Goal: Communication & Community: Answer question/provide support

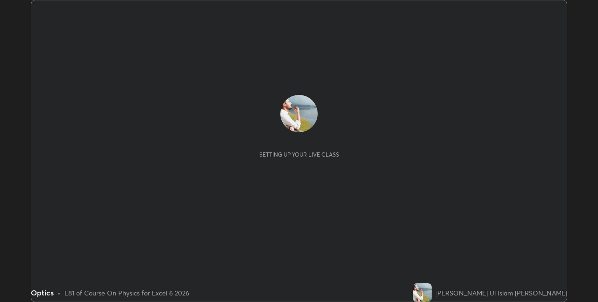
scroll to position [302, 598]
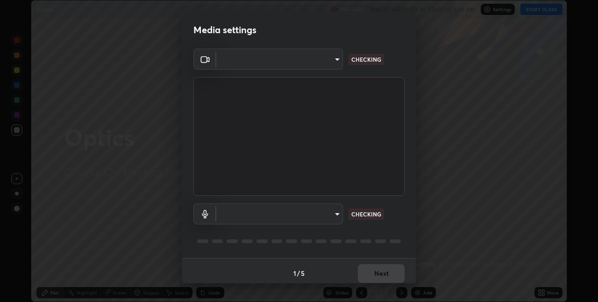
type input "e74ca63ae388f954bfaf6653c56e5440299f2e2585bfa252c10ec08d26b876d3"
type input "communications"
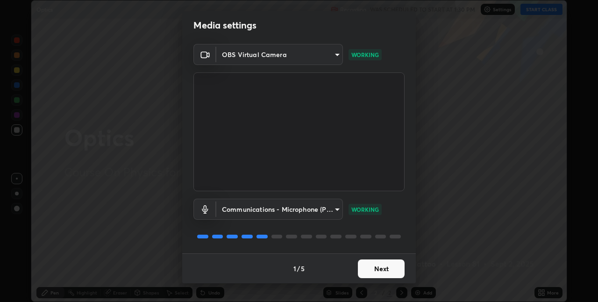
click at [382, 269] on button "Next" at bounding box center [381, 268] width 47 height 19
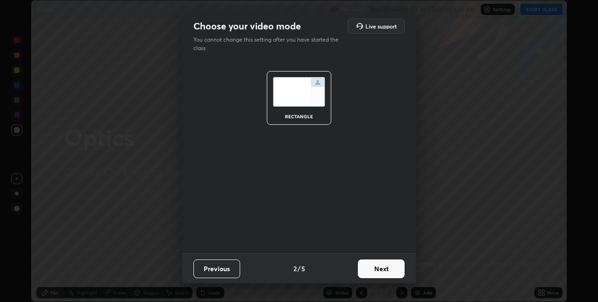
click at [387, 269] on button "Next" at bounding box center [381, 268] width 47 height 19
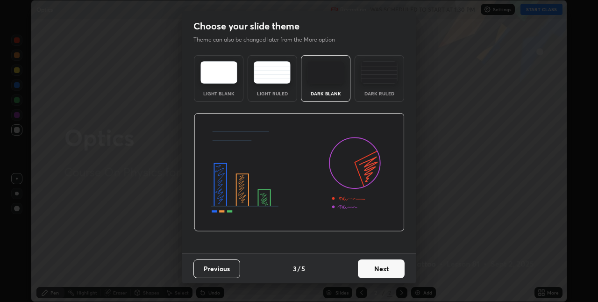
click at [389, 270] on button "Next" at bounding box center [381, 268] width 47 height 19
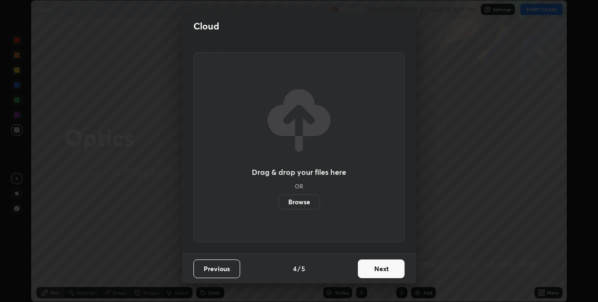
click at [391, 269] on button "Next" at bounding box center [381, 268] width 47 height 19
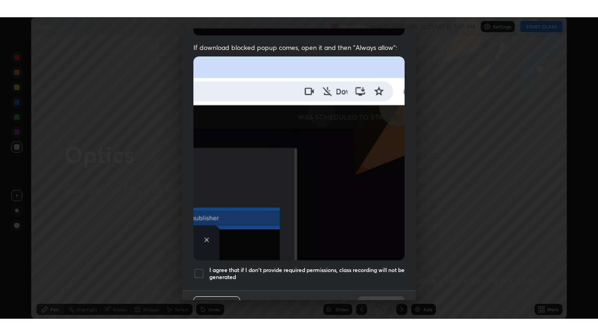
scroll to position [195, 0]
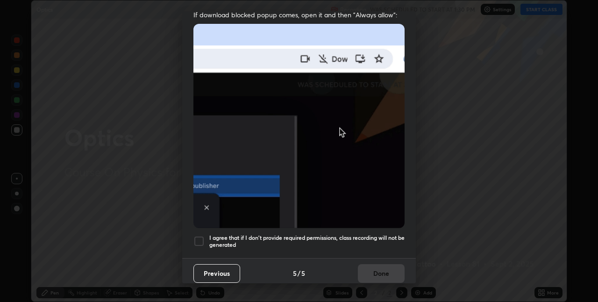
click at [385, 234] on h5 "I agree that if I don't provide required permissions, class recording will not …" at bounding box center [306, 241] width 195 height 14
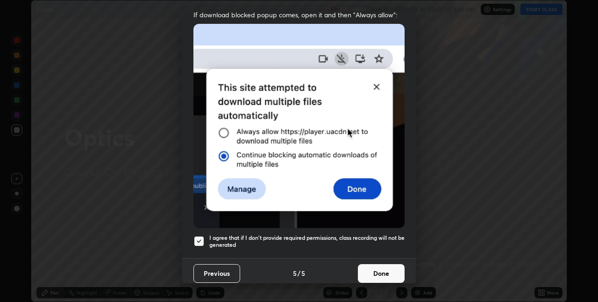
click at [388, 269] on button "Done" at bounding box center [381, 273] width 47 height 19
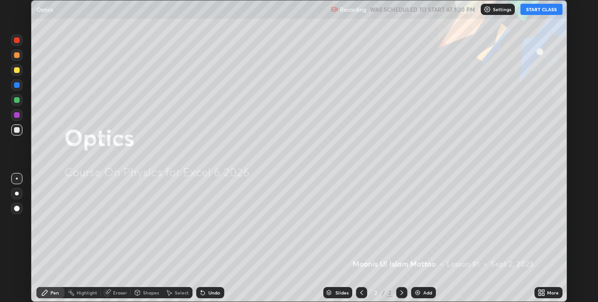
click at [425, 292] on div "Add" at bounding box center [427, 292] width 9 height 5
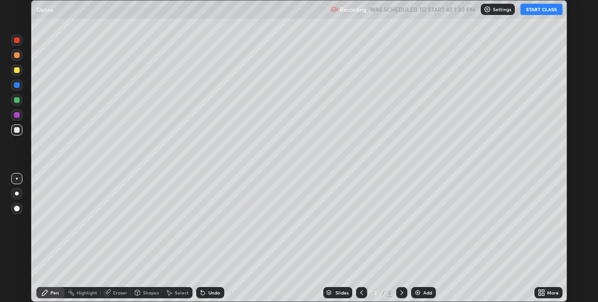
click at [543, 290] on icon at bounding box center [543, 291] width 2 height 2
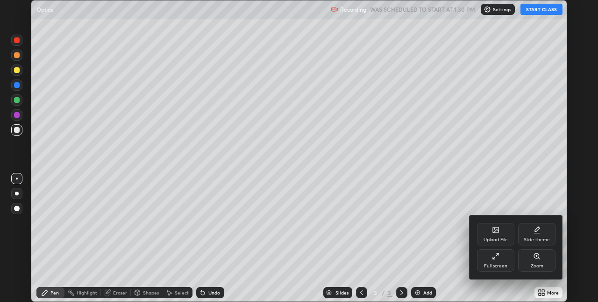
click at [498, 260] on div "Full screen" at bounding box center [495, 260] width 37 height 22
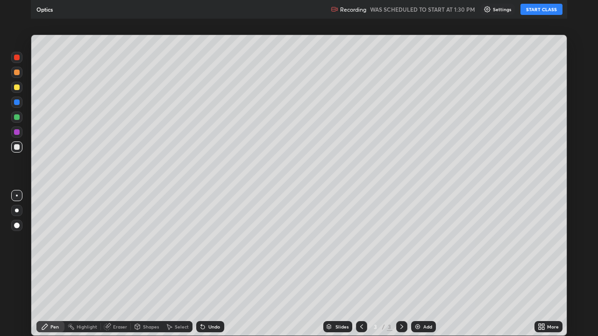
scroll to position [336, 598]
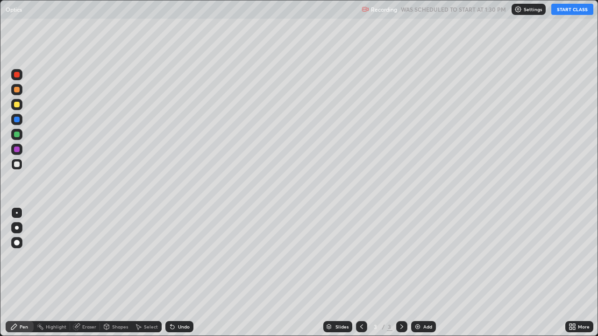
click at [571, 10] on button "START CLASS" at bounding box center [572, 9] width 42 height 11
click at [18, 152] on div at bounding box center [17, 150] width 6 height 6
click at [15, 163] on div at bounding box center [17, 165] width 6 height 6
click at [19, 134] on div at bounding box center [17, 135] width 6 height 6
click at [17, 148] on div at bounding box center [17, 150] width 6 height 6
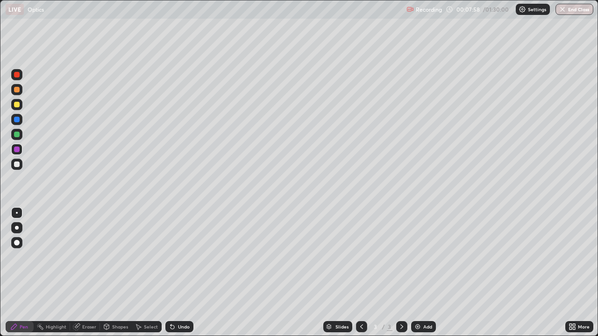
click at [178, 301] on div "Undo" at bounding box center [184, 327] width 12 height 5
click at [420, 301] on img at bounding box center [417, 326] width 7 height 7
click at [17, 106] on div at bounding box center [17, 105] width 6 height 6
click at [16, 121] on div at bounding box center [17, 120] width 6 height 6
click at [179, 301] on div "Undo" at bounding box center [184, 327] width 12 height 5
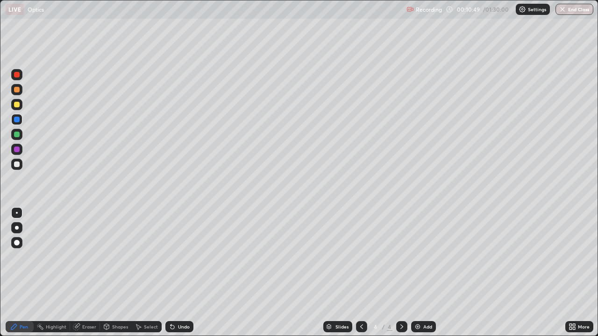
click at [180, 301] on div "Undo" at bounding box center [184, 327] width 12 height 5
click at [184, 301] on div "Undo" at bounding box center [184, 327] width 12 height 5
click at [16, 137] on div at bounding box center [17, 135] width 6 height 6
click at [17, 106] on div at bounding box center [17, 105] width 6 height 6
click at [16, 150] on div at bounding box center [17, 150] width 6 height 6
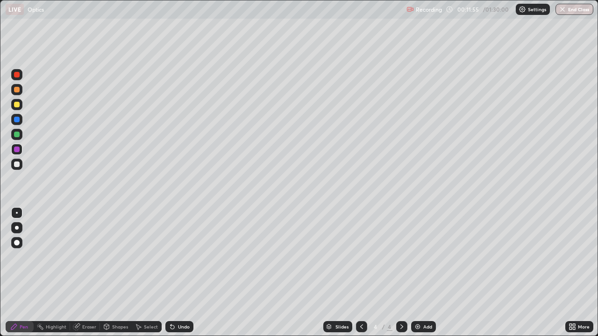
click at [15, 136] on div at bounding box center [17, 135] width 6 height 6
click at [15, 135] on div at bounding box center [17, 135] width 6 height 6
click at [19, 167] on div at bounding box center [17, 165] width 6 height 6
click at [18, 150] on div at bounding box center [17, 150] width 6 height 6
click at [15, 120] on div at bounding box center [17, 120] width 6 height 6
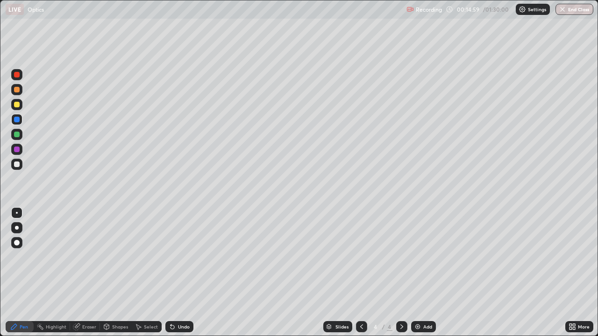
click at [17, 104] on div at bounding box center [17, 105] width 6 height 6
click at [16, 163] on div at bounding box center [17, 165] width 6 height 6
click at [17, 107] on div at bounding box center [17, 105] width 6 height 6
click at [16, 106] on div at bounding box center [17, 105] width 6 height 6
click at [15, 121] on div at bounding box center [17, 120] width 6 height 6
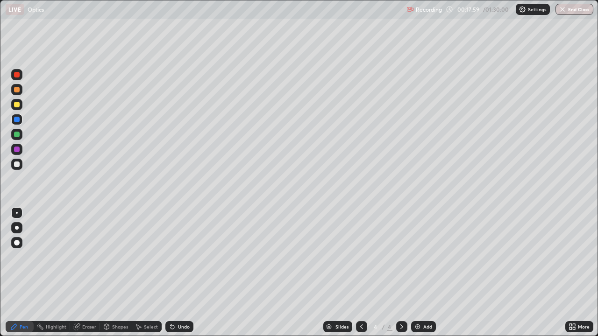
click at [18, 148] on div at bounding box center [17, 150] width 6 height 6
click at [14, 105] on div at bounding box center [17, 105] width 6 height 6
click at [178, 301] on div "Undo" at bounding box center [184, 327] width 12 height 5
click at [415, 301] on img at bounding box center [417, 326] width 7 height 7
click at [16, 119] on div at bounding box center [17, 120] width 6 height 6
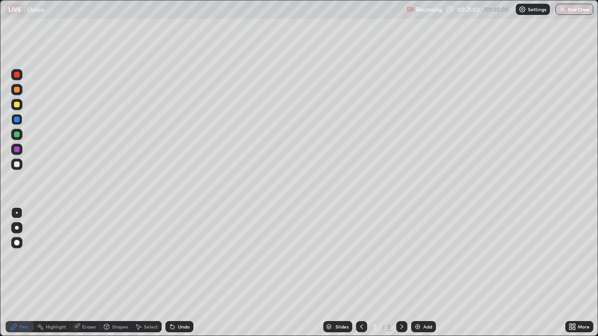
click at [16, 119] on div at bounding box center [17, 120] width 6 height 6
click at [19, 135] on div at bounding box center [17, 135] width 6 height 6
click at [17, 149] on div at bounding box center [17, 150] width 6 height 6
click at [90, 301] on div "Eraser" at bounding box center [89, 327] width 14 height 5
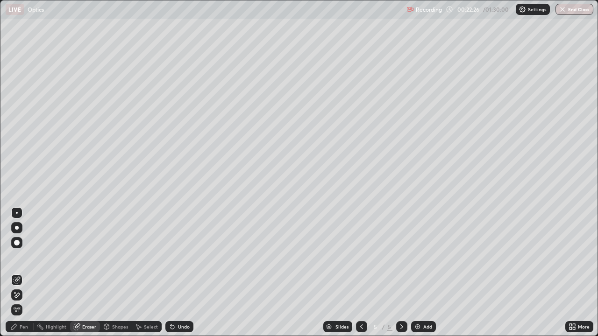
click at [179, 301] on div "Undo" at bounding box center [184, 327] width 12 height 5
click at [182, 301] on div "Undo" at bounding box center [179, 326] width 28 height 11
click at [181, 301] on div "Undo" at bounding box center [184, 327] width 12 height 5
click at [28, 301] on div "Pen" at bounding box center [20, 326] width 28 height 11
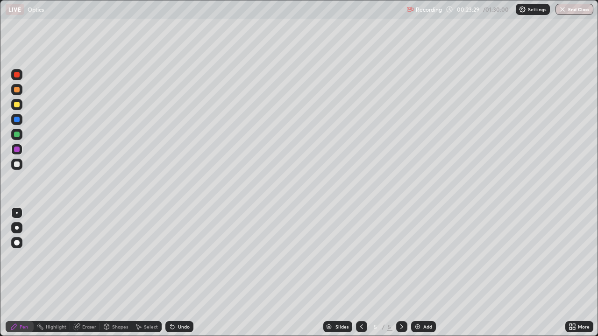
click at [115, 301] on div "Shapes" at bounding box center [120, 327] width 16 height 5
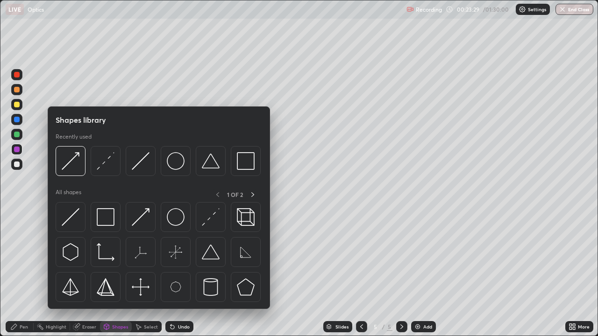
click at [91, 301] on div "Eraser" at bounding box center [89, 327] width 14 height 5
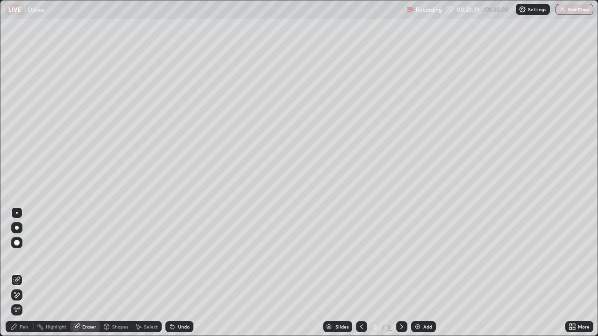
click at [22, 301] on div "Pen" at bounding box center [24, 327] width 8 height 5
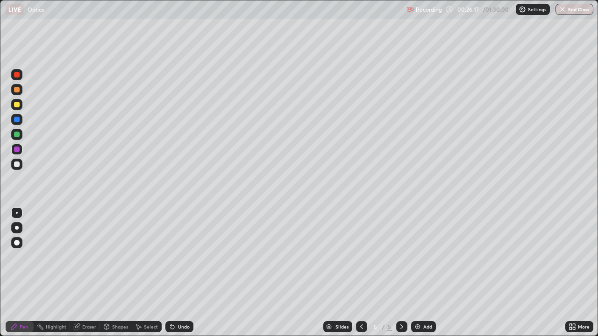
click at [20, 134] on div at bounding box center [16, 134] width 11 height 11
click at [185, 301] on div "Undo" at bounding box center [178, 327] width 32 height 19
click at [87, 301] on div "Eraser" at bounding box center [89, 327] width 14 height 5
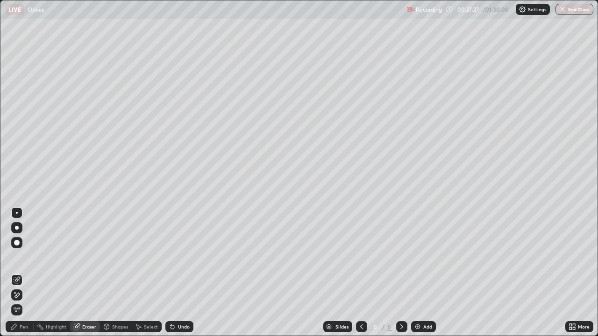
click at [24, 301] on div "Pen" at bounding box center [24, 327] width 8 height 5
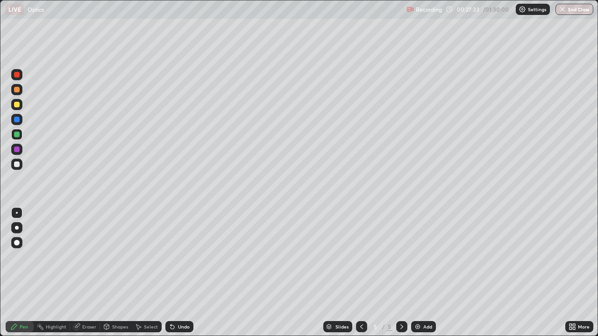
click at [17, 105] on div at bounding box center [17, 105] width 6 height 6
click at [18, 164] on div at bounding box center [17, 165] width 6 height 6
click at [21, 72] on div at bounding box center [16, 74] width 11 height 11
click at [86, 301] on div "Eraser" at bounding box center [89, 327] width 14 height 5
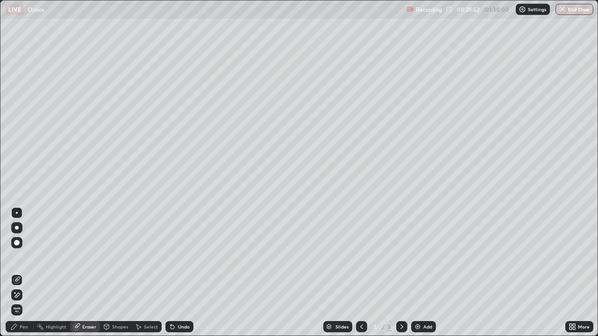
click at [15, 293] on icon at bounding box center [14, 292] width 1 height 1
click at [19, 301] on div "Pen" at bounding box center [20, 326] width 28 height 11
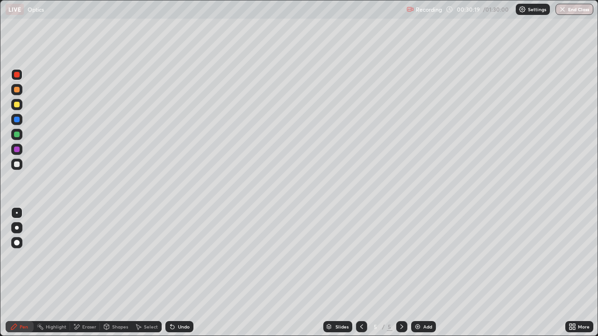
click at [16, 108] on div at bounding box center [16, 104] width 11 height 11
click at [19, 121] on div at bounding box center [17, 120] width 6 height 6
click at [421, 301] on div "Add" at bounding box center [423, 326] width 25 height 11
click at [16, 149] on div at bounding box center [17, 150] width 6 height 6
click at [19, 165] on div at bounding box center [17, 165] width 6 height 6
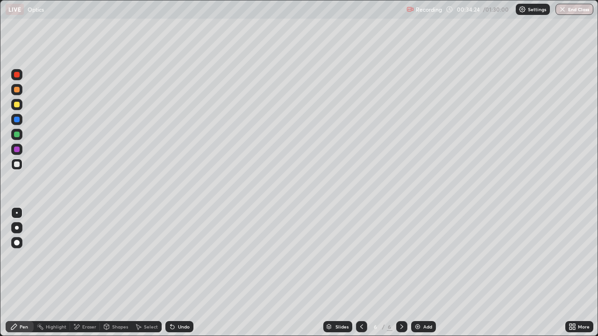
click at [17, 134] on div at bounding box center [17, 135] width 6 height 6
click at [179, 301] on div "Undo" at bounding box center [184, 327] width 12 height 5
click at [414, 301] on img at bounding box center [417, 326] width 7 height 7
click at [359, 301] on icon at bounding box center [361, 326] width 7 height 7
click at [399, 301] on icon at bounding box center [401, 326] width 7 height 7
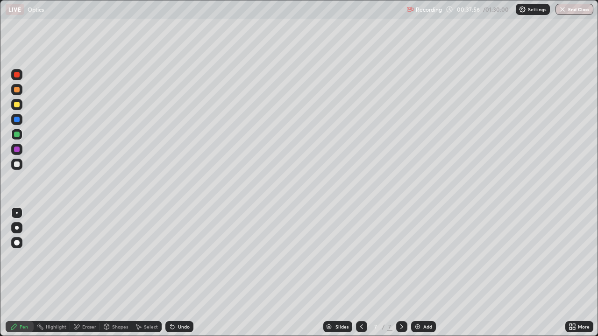
click at [16, 120] on div at bounding box center [17, 120] width 6 height 6
click at [17, 136] on div at bounding box center [17, 135] width 6 height 6
click at [19, 148] on div at bounding box center [17, 150] width 6 height 6
click at [117, 301] on div "Shapes" at bounding box center [116, 326] width 32 height 11
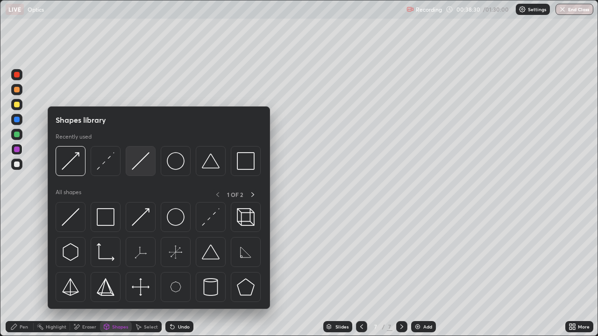
click at [138, 164] on img at bounding box center [141, 161] width 18 height 18
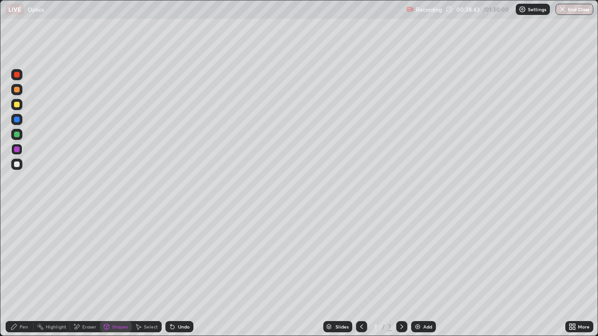
click at [21, 301] on div "Pen" at bounding box center [24, 327] width 8 height 5
click at [18, 105] on div at bounding box center [17, 105] width 6 height 6
click at [178, 301] on div "Undo" at bounding box center [184, 327] width 12 height 5
click at [179, 301] on div "Undo" at bounding box center [184, 327] width 12 height 5
click at [15, 103] on div at bounding box center [17, 105] width 6 height 6
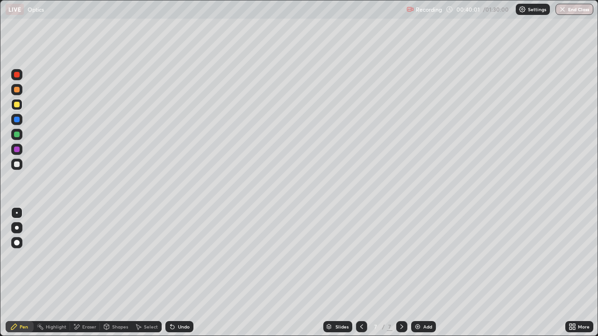
click at [92, 301] on div "Eraser" at bounding box center [85, 326] width 30 height 11
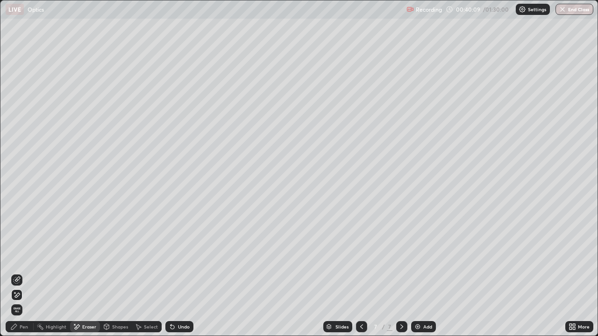
click at [17, 301] on icon at bounding box center [13, 326] width 7 height 7
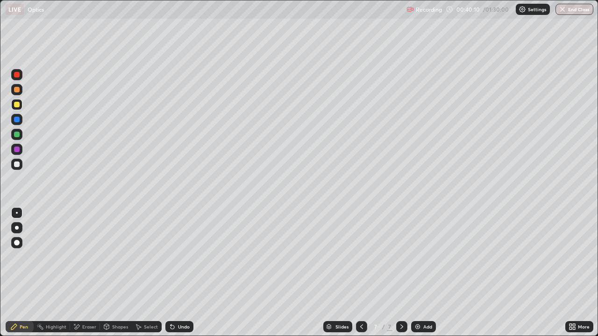
click at [89, 301] on div "Eraser" at bounding box center [89, 327] width 14 height 5
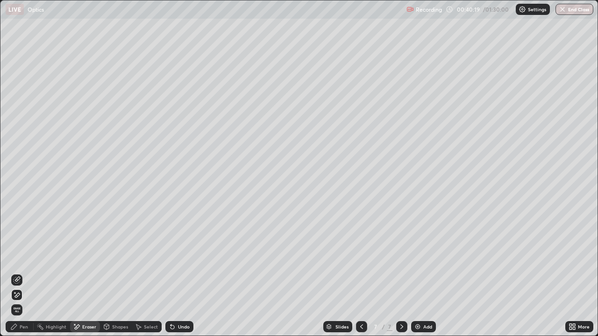
click at [27, 301] on div "Pen" at bounding box center [24, 327] width 8 height 5
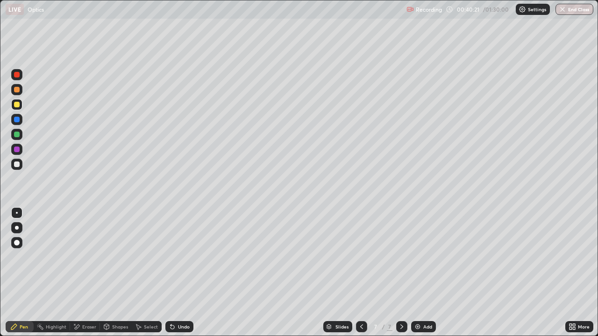
click at [15, 119] on div at bounding box center [17, 120] width 6 height 6
click at [421, 301] on div "Add" at bounding box center [423, 326] width 25 height 11
click at [115, 301] on div "Shapes" at bounding box center [120, 327] width 16 height 5
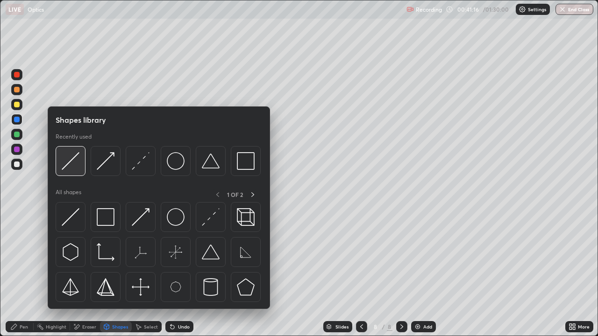
click at [76, 158] on img at bounding box center [71, 161] width 18 height 18
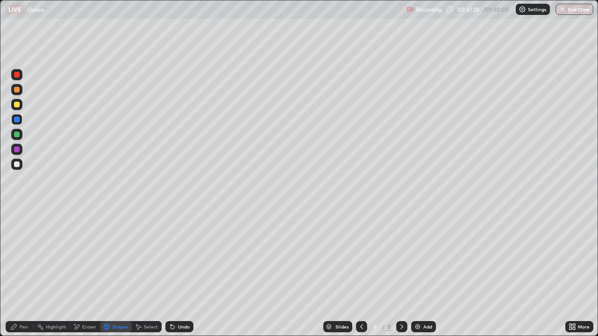
click at [24, 301] on div "Pen" at bounding box center [24, 327] width 8 height 5
click at [17, 150] on div at bounding box center [17, 150] width 6 height 6
click at [416, 301] on img at bounding box center [417, 326] width 7 height 7
click at [113, 301] on div "Shapes" at bounding box center [120, 327] width 16 height 5
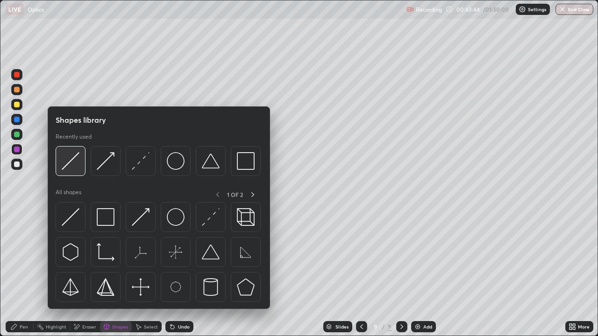
click at [78, 163] on img at bounding box center [71, 161] width 18 height 18
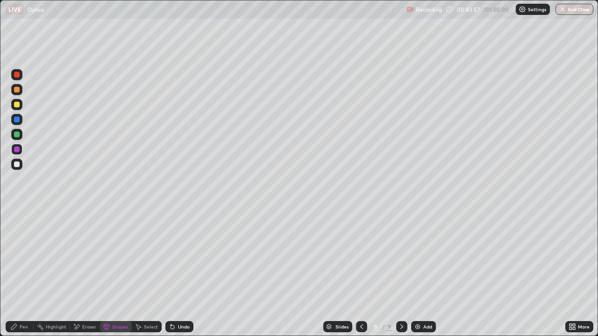
click at [24, 301] on div "Pen" at bounding box center [24, 327] width 8 height 5
click at [419, 301] on img at bounding box center [417, 326] width 7 height 7
click at [359, 301] on icon at bounding box center [360, 326] width 7 height 7
click at [399, 301] on icon at bounding box center [401, 326] width 7 height 7
click at [109, 301] on icon at bounding box center [106, 326] width 7 height 7
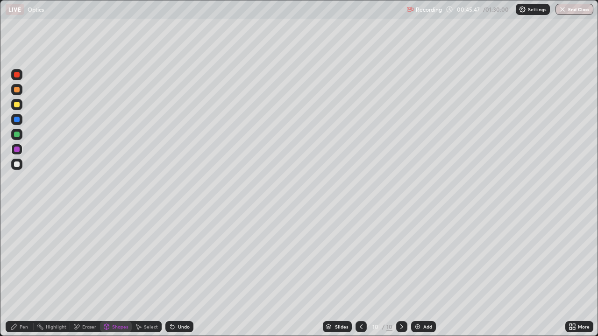
click at [17, 134] on div at bounding box center [17, 135] width 6 height 6
click at [86, 301] on div "Eraser" at bounding box center [89, 327] width 14 height 5
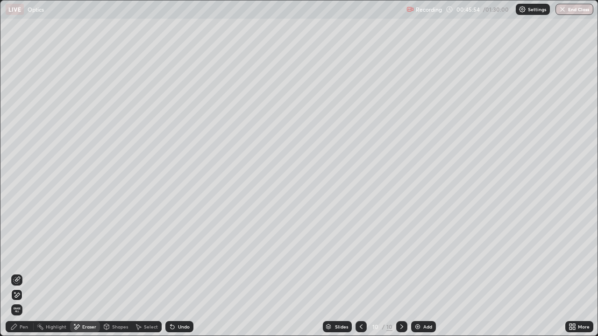
click at [115, 301] on div "Shapes" at bounding box center [120, 327] width 16 height 5
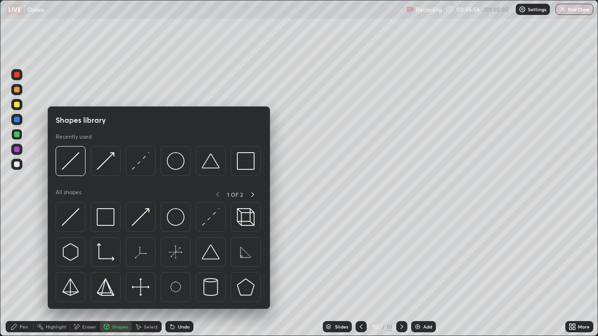
click at [82, 301] on div "Eraser" at bounding box center [89, 327] width 14 height 5
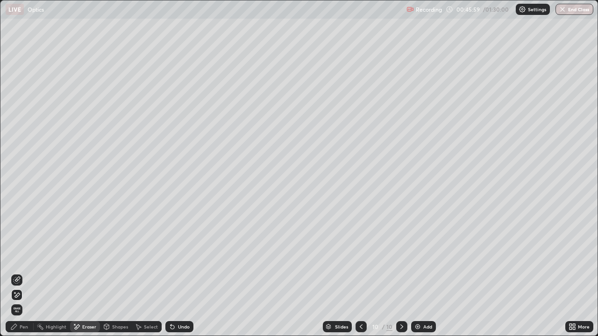
click at [23, 301] on div "Pen" at bounding box center [24, 327] width 8 height 5
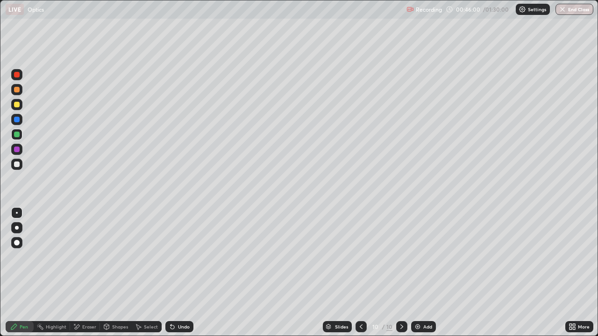
click at [116, 301] on div "Shapes" at bounding box center [120, 327] width 16 height 5
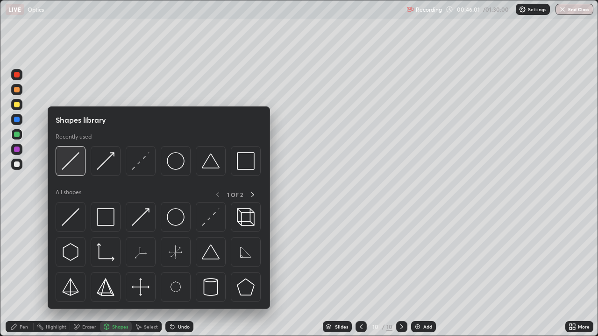
click at [76, 165] on img at bounding box center [71, 161] width 18 height 18
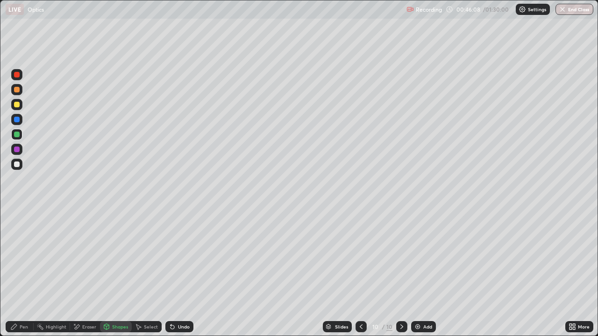
click at [20, 301] on div "Pen" at bounding box center [24, 327] width 8 height 5
click at [420, 301] on div "Add" at bounding box center [423, 326] width 25 height 11
click at [113, 301] on div "Shapes" at bounding box center [116, 326] width 32 height 11
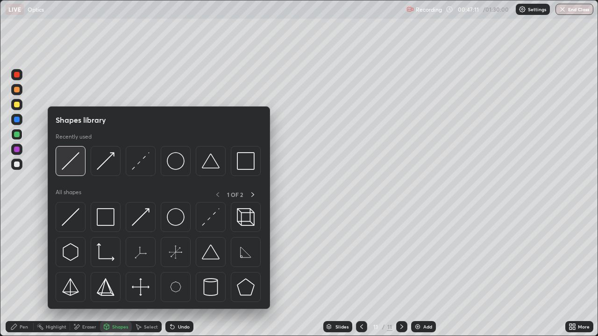
click at [77, 167] on img at bounding box center [71, 161] width 18 height 18
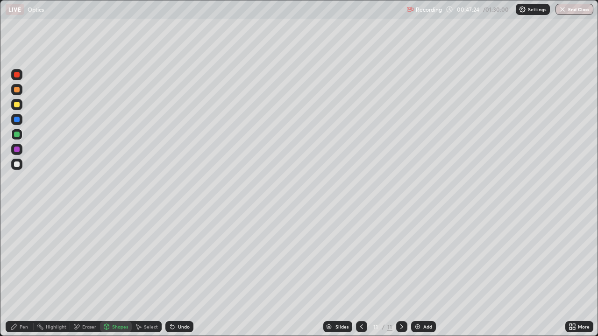
click at [83, 301] on div "Eraser" at bounding box center [89, 327] width 14 height 5
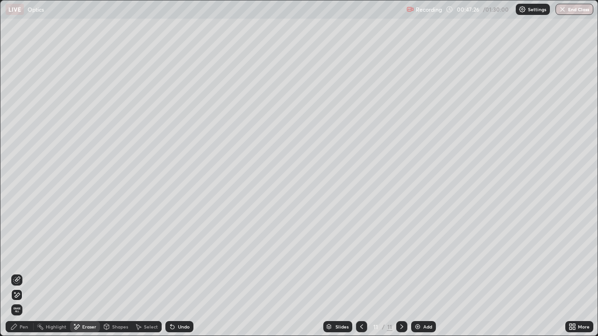
click at [123, 301] on div "Shapes" at bounding box center [120, 327] width 16 height 5
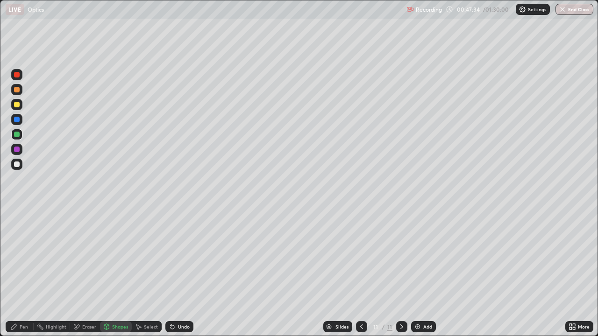
click at [21, 301] on div "Pen" at bounding box center [20, 326] width 28 height 11
click at [120, 301] on div "Shapes" at bounding box center [120, 327] width 16 height 5
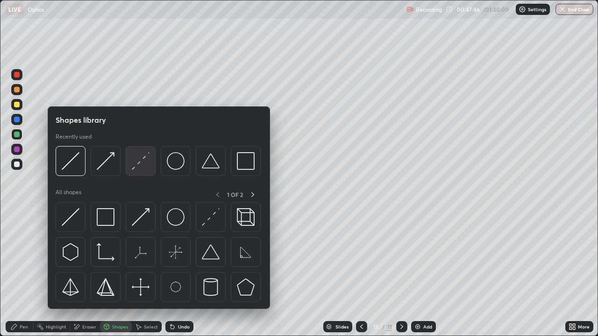
click at [140, 163] on img at bounding box center [141, 161] width 18 height 18
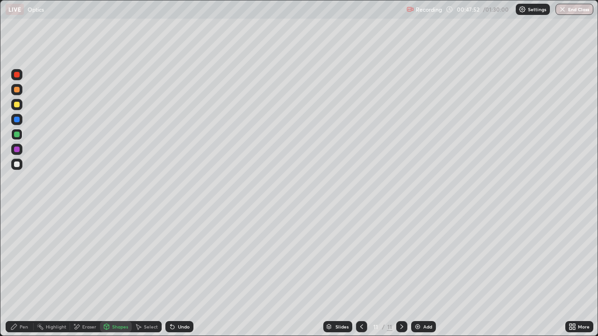
click at [16, 150] on div at bounding box center [17, 150] width 6 height 6
click at [25, 301] on div "Pen" at bounding box center [24, 327] width 8 height 5
click at [421, 301] on div "Add" at bounding box center [423, 326] width 25 height 11
click at [17, 120] on div at bounding box center [17, 120] width 6 height 6
click at [16, 134] on div at bounding box center [17, 135] width 6 height 6
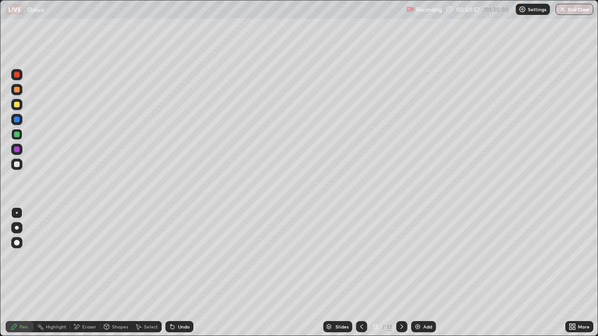
click at [17, 163] on div at bounding box center [17, 165] width 6 height 6
click at [120, 301] on div "Shapes" at bounding box center [116, 326] width 32 height 11
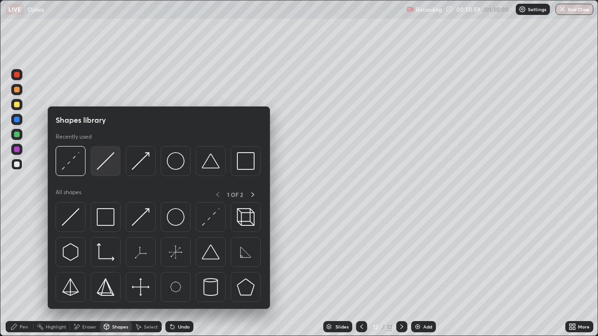
click at [109, 164] on img at bounding box center [106, 161] width 18 height 18
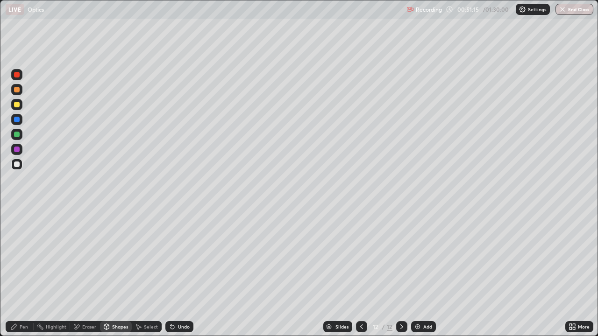
click at [85, 301] on div "Eraser" at bounding box center [89, 327] width 14 height 5
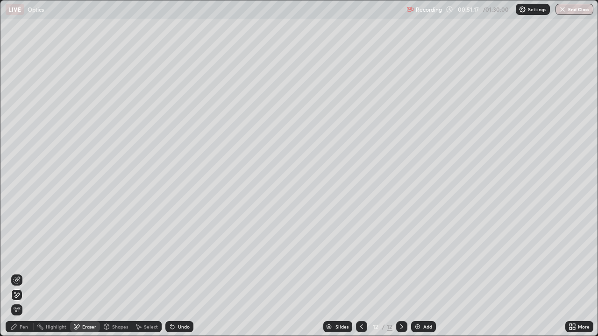
click at [18, 277] on icon at bounding box center [17, 279] width 5 height 5
click at [24, 301] on div "Pen" at bounding box center [20, 326] width 28 height 11
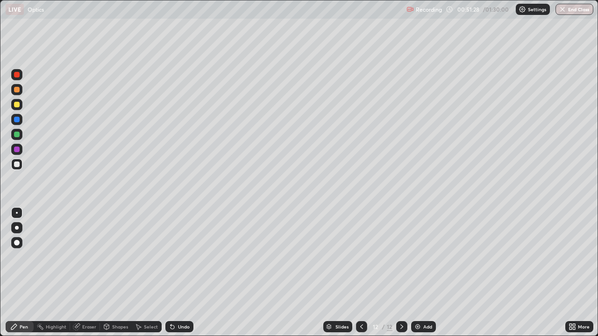
click at [18, 164] on div at bounding box center [17, 165] width 6 height 6
click at [18, 150] on div at bounding box center [17, 150] width 6 height 6
click at [360, 301] on icon at bounding box center [361, 327] width 3 height 5
click at [361, 301] on icon at bounding box center [361, 326] width 7 height 7
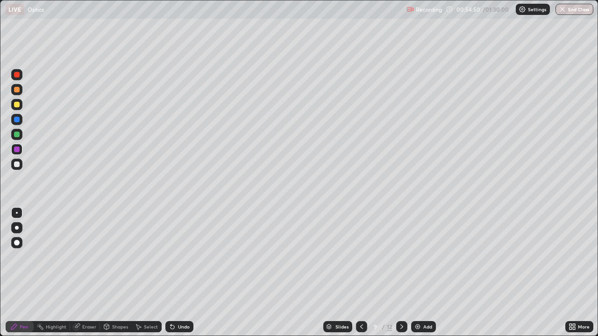
click at [360, 301] on icon at bounding box center [361, 326] width 7 height 7
click at [360, 301] on icon at bounding box center [361, 327] width 3 height 5
click at [401, 301] on icon at bounding box center [401, 326] width 7 height 7
click at [399, 301] on icon at bounding box center [401, 326] width 7 height 7
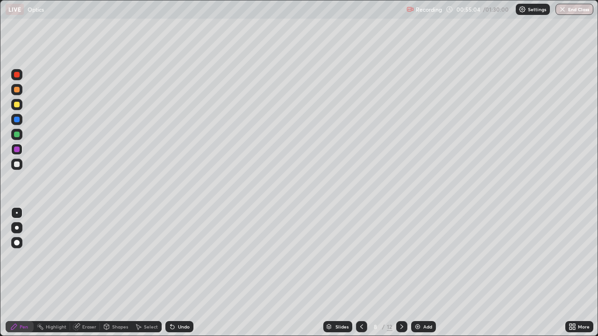
click at [401, 301] on icon at bounding box center [401, 326] width 7 height 7
click at [399, 301] on icon at bounding box center [401, 326] width 7 height 7
click at [400, 301] on icon at bounding box center [401, 326] width 7 height 7
click at [399, 301] on icon at bounding box center [401, 326] width 7 height 7
click at [418, 301] on img at bounding box center [417, 326] width 7 height 7
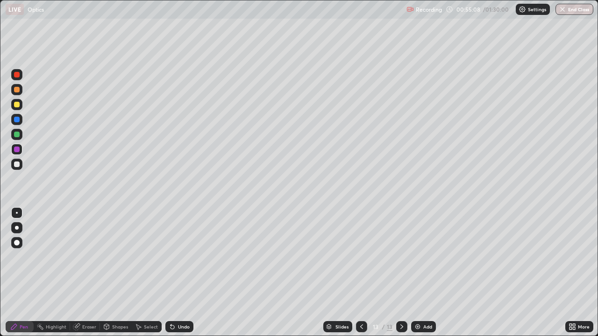
click at [19, 133] on div at bounding box center [17, 135] width 6 height 6
click at [118, 301] on div "Shapes" at bounding box center [120, 327] width 16 height 5
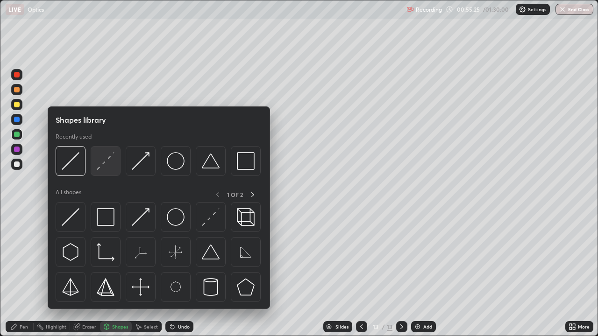
click at [108, 167] on img at bounding box center [106, 161] width 18 height 18
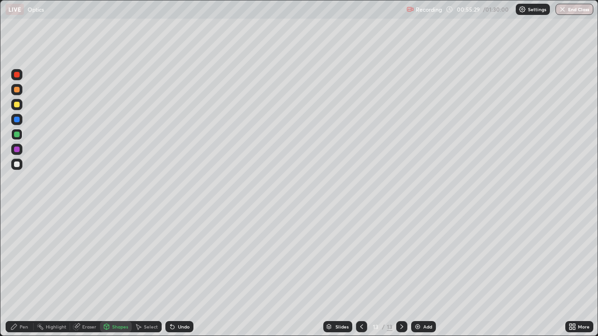
click at [21, 301] on div "Pen" at bounding box center [24, 327] width 8 height 5
click at [114, 301] on div "Shapes" at bounding box center [116, 326] width 32 height 11
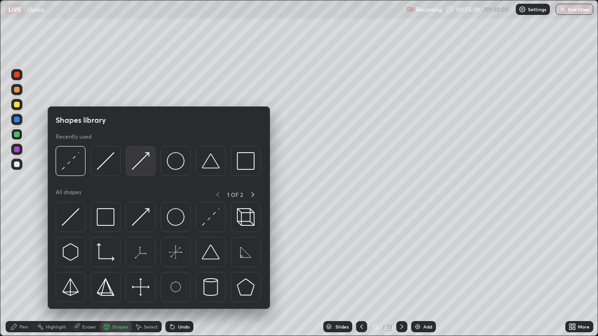
click at [141, 161] on img at bounding box center [141, 161] width 18 height 18
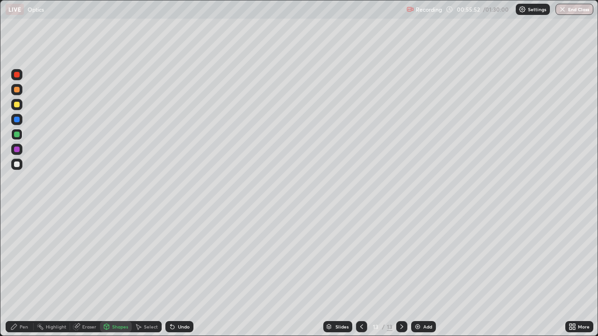
click at [22, 301] on div "Pen" at bounding box center [24, 327] width 8 height 5
click at [18, 163] on div at bounding box center [17, 165] width 6 height 6
click at [17, 106] on div at bounding box center [17, 105] width 6 height 6
click at [16, 149] on div at bounding box center [17, 150] width 6 height 6
click at [17, 134] on div at bounding box center [17, 135] width 6 height 6
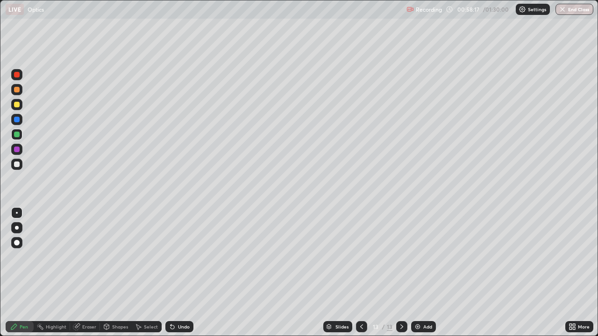
click at [18, 74] on div at bounding box center [17, 75] width 6 height 6
click at [19, 169] on div at bounding box center [16, 164] width 11 height 11
click at [149, 301] on div "Select" at bounding box center [151, 327] width 14 height 5
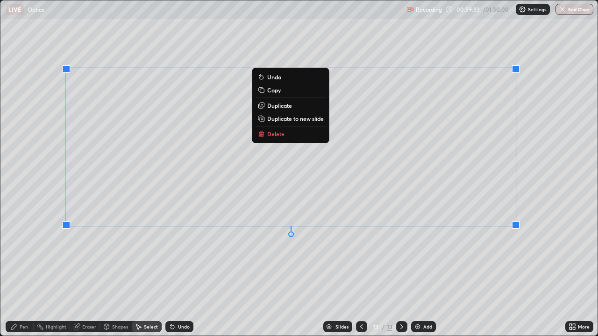
click at [290, 119] on p "Duplicate to new slide" at bounding box center [295, 118] width 57 height 7
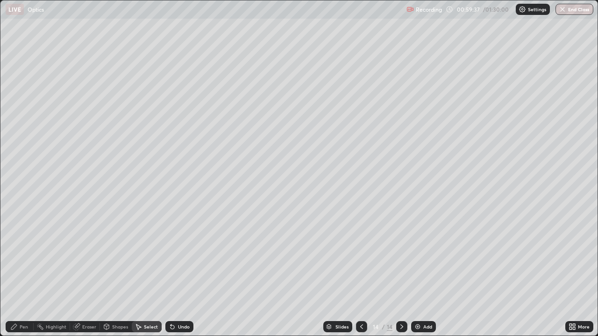
click at [20, 301] on div "Pen" at bounding box center [20, 326] width 28 height 11
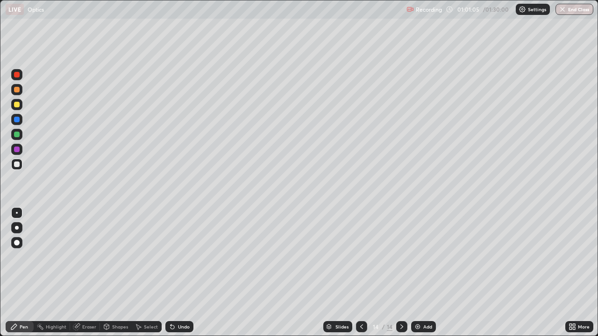
click at [361, 301] on icon at bounding box center [361, 326] width 7 height 7
click at [396, 301] on div at bounding box center [401, 326] width 11 height 11
click at [23, 301] on div "Pen" at bounding box center [20, 326] width 28 height 11
click at [19, 134] on div at bounding box center [17, 135] width 6 height 6
click at [15, 105] on div at bounding box center [17, 105] width 6 height 6
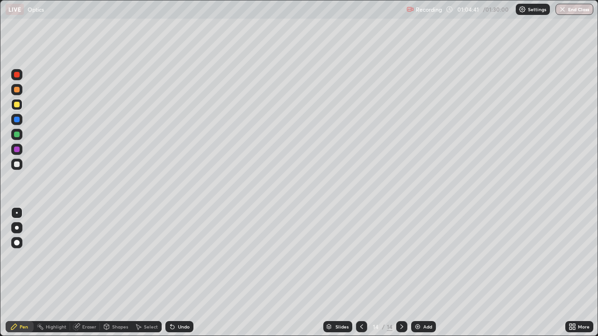
click at [360, 301] on icon at bounding box center [361, 326] width 7 height 7
click at [401, 301] on icon at bounding box center [401, 326] width 7 height 7
click at [420, 301] on img at bounding box center [417, 326] width 7 height 7
click at [360, 301] on icon at bounding box center [361, 326] width 7 height 7
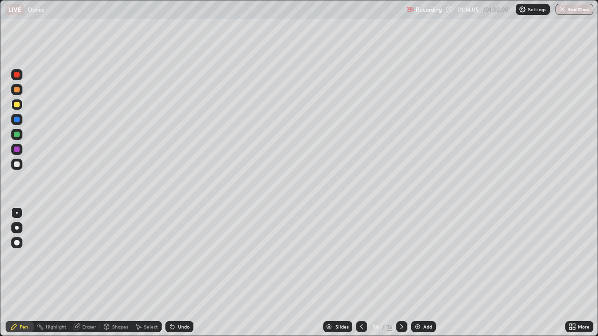
click at [399, 301] on icon at bounding box center [401, 326] width 7 height 7
click at [360, 301] on div at bounding box center [361, 326] width 11 height 11
click at [362, 301] on icon at bounding box center [361, 326] width 7 height 7
click at [141, 301] on div "Select" at bounding box center [147, 326] width 30 height 11
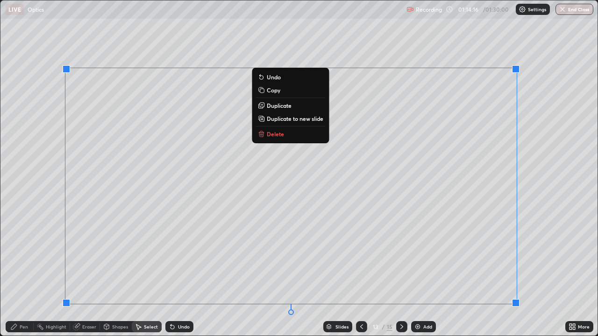
click at [277, 92] on p "Copy" at bounding box center [274, 89] width 14 height 7
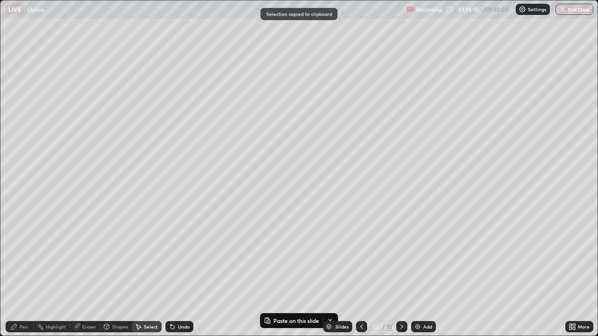
click at [401, 301] on icon at bounding box center [401, 326] width 7 height 7
click at [399, 301] on icon at bounding box center [401, 326] width 7 height 7
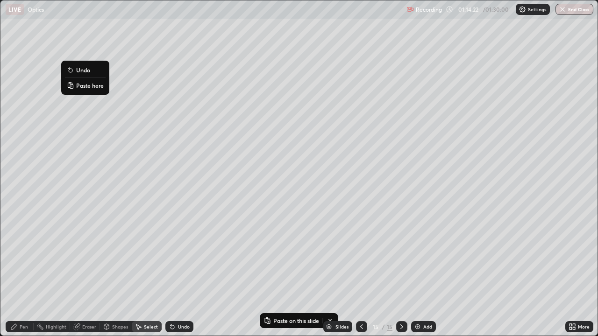
click at [87, 85] on p "Paste here" at bounding box center [90, 85] width 28 height 7
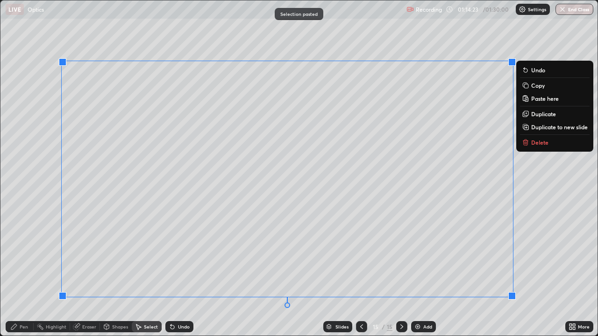
click at [196, 170] on div "0 ° Undo Copy Paste here Duplicate Duplicate to new slide Delete" at bounding box center [298, 167] width 597 height 335
click at [24, 301] on div "Pen" at bounding box center [20, 326] width 28 height 11
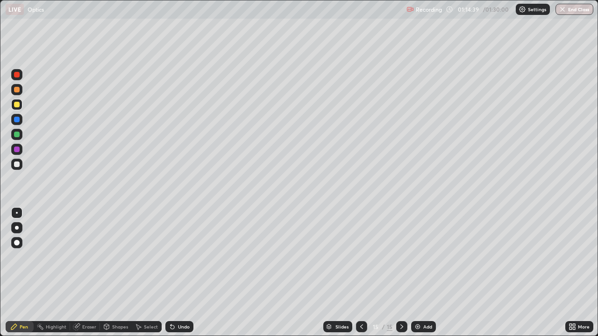
click at [17, 151] on div at bounding box center [17, 150] width 6 height 6
click at [361, 301] on icon at bounding box center [361, 326] width 7 height 7
click at [420, 301] on img at bounding box center [417, 326] width 7 height 7
click at [402, 301] on icon at bounding box center [401, 326] width 7 height 7
click at [417, 301] on img at bounding box center [417, 326] width 7 height 7
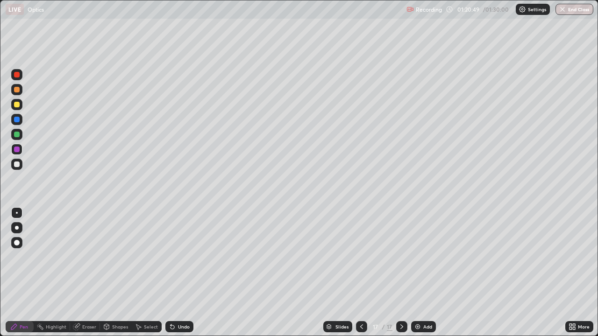
click at [360, 301] on icon at bounding box center [361, 326] width 7 height 7
click at [401, 301] on icon at bounding box center [401, 326] width 7 height 7
click at [183, 301] on div "Undo" at bounding box center [184, 327] width 12 height 5
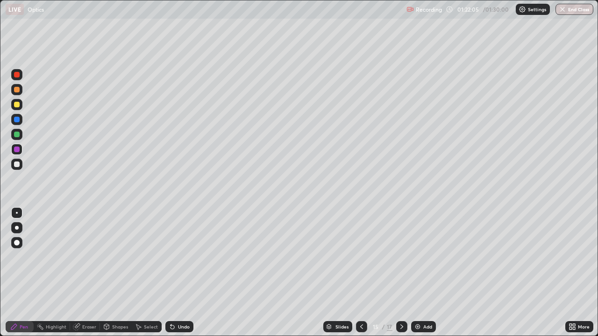
click at [181, 301] on div "Undo" at bounding box center [184, 327] width 12 height 5
click at [17, 164] on div at bounding box center [17, 165] width 6 height 6
click at [399, 301] on icon at bounding box center [401, 326] width 7 height 7
click at [400, 301] on icon at bounding box center [401, 326] width 7 height 7
click at [360, 301] on icon at bounding box center [361, 326] width 7 height 7
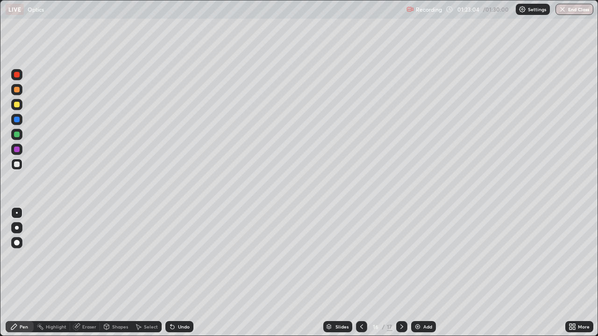
click at [360, 301] on icon at bounding box center [361, 326] width 7 height 7
click at [361, 301] on icon at bounding box center [361, 326] width 7 height 7
click at [401, 301] on icon at bounding box center [401, 326] width 7 height 7
click at [88, 301] on div "Eraser" at bounding box center [89, 327] width 14 height 5
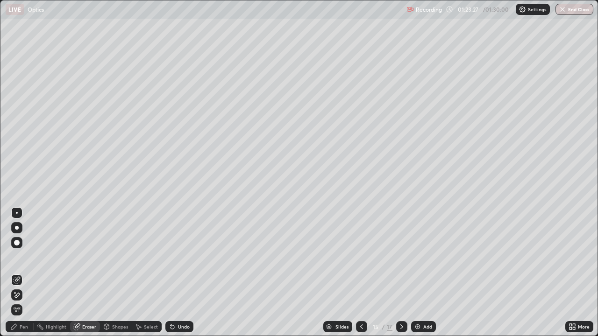
click at [22, 301] on div "Pen" at bounding box center [24, 327] width 8 height 5
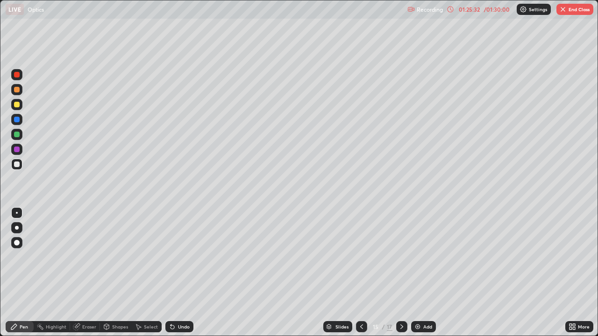
click at [361, 301] on icon at bounding box center [361, 326] width 7 height 7
click at [402, 301] on icon at bounding box center [401, 326] width 7 height 7
click at [401, 301] on icon at bounding box center [401, 326] width 7 height 7
click at [402, 301] on icon at bounding box center [401, 326] width 7 height 7
click at [360, 301] on icon at bounding box center [361, 326] width 7 height 7
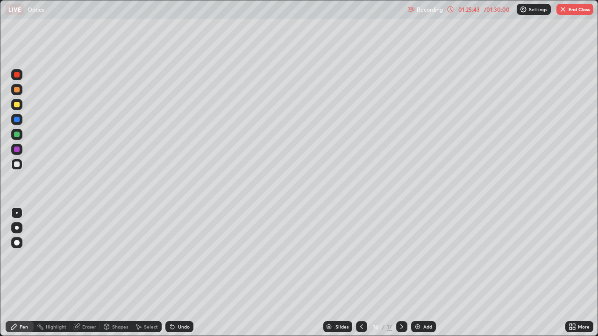
click at [360, 301] on icon at bounding box center [361, 326] width 7 height 7
click at [360, 301] on icon at bounding box center [361, 327] width 3 height 5
click at [360, 301] on icon at bounding box center [361, 326] width 7 height 7
click at [402, 301] on icon at bounding box center [401, 326] width 7 height 7
click at [400, 301] on icon at bounding box center [401, 326] width 7 height 7
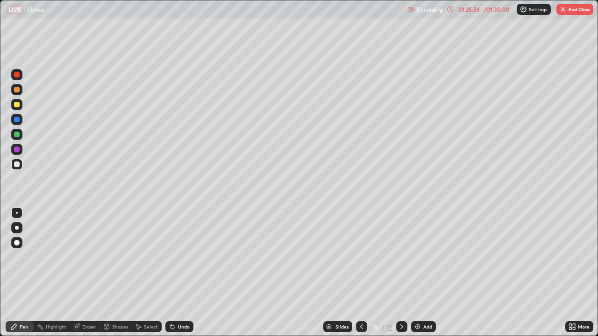
click at [402, 301] on icon at bounding box center [401, 326] width 7 height 7
click at [360, 301] on icon at bounding box center [361, 326] width 7 height 7
click at [400, 301] on icon at bounding box center [401, 326] width 7 height 7
click at [398, 301] on icon at bounding box center [401, 326] width 7 height 7
click at [359, 301] on icon at bounding box center [361, 326] width 7 height 7
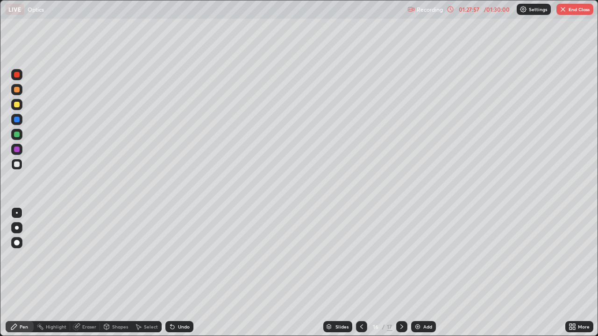
click at [359, 301] on icon at bounding box center [361, 326] width 7 height 7
click at [396, 301] on div at bounding box center [401, 326] width 11 height 11
click at [399, 301] on icon at bounding box center [401, 326] width 7 height 7
click at [361, 301] on icon at bounding box center [361, 326] width 7 height 7
click at [360, 301] on icon at bounding box center [361, 326] width 7 height 7
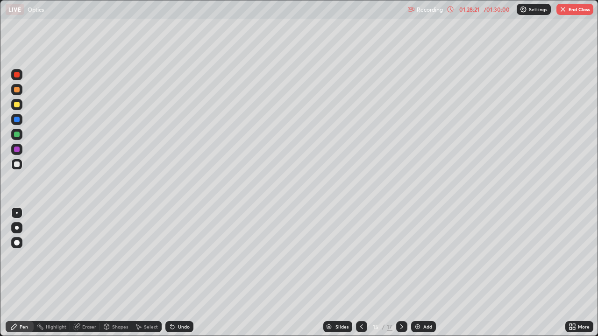
click at [360, 301] on icon at bounding box center [361, 326] width 7 height 7
click at [401, 301] on icon at bounding box center [401, 326] width 7 height 7
click at [400, 301] on icon at bounding box center [401, 326] width 7 height 7
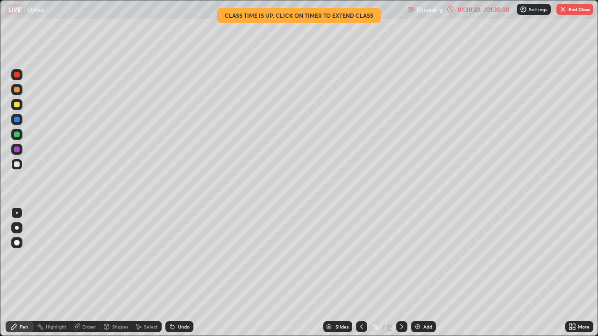
click at [396, 301] on div at bounding box center [401, 326] width 11 height 11
click at [400, 301] on icon at bounding box center [401, 327] width 3 height 5
click at [401, 301] on icon at bounding box center [401, 326] width 7 height 7
click at [360, 301] on icon at bounding box center [361, 326] width 7 height 7
click at [402, 301] on icon at bounding box center [401, 327] width 3 height 5
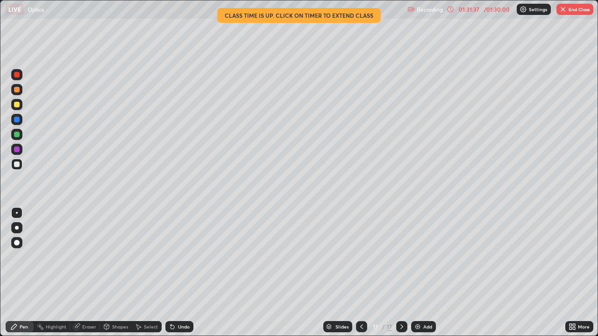
click at [450, 9] on icon at bounding box center [449, 9] width 7 height 7
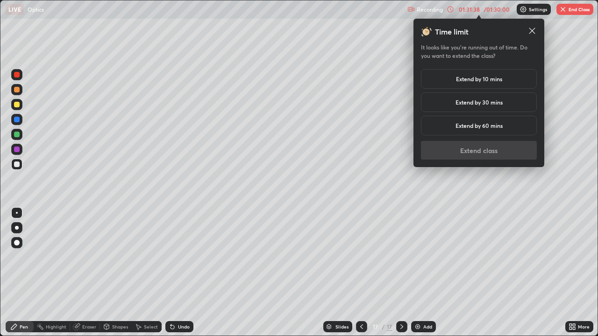
click at [453, 124] on div "Extend by 60 mins" at bounding box center [479, 126] width 116 height 20
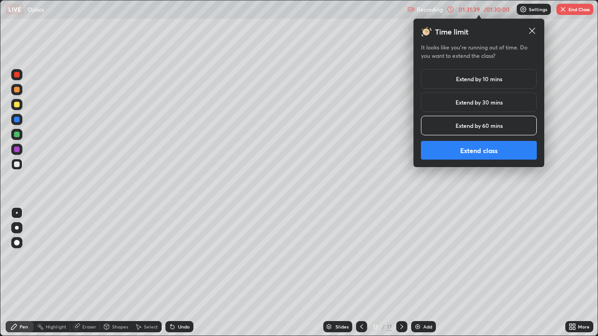
click at [453, 148] on button "Extend class" at bounding box center [479, 150] width 116 height 19
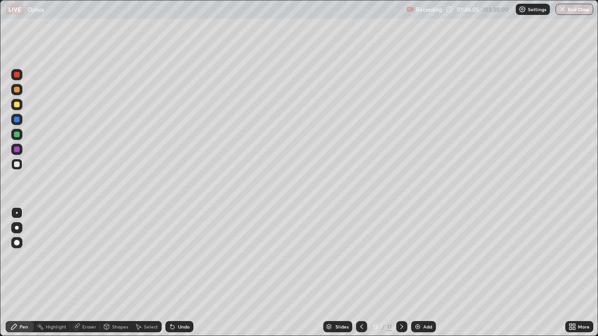
click at [483, 301] on div "Slides 17 / 17 Add" at bounding box center [379, 327] width 372 height 19
click at [82, 301] on div "Eraser" at bounding box center [89, 327] width 14 height 5
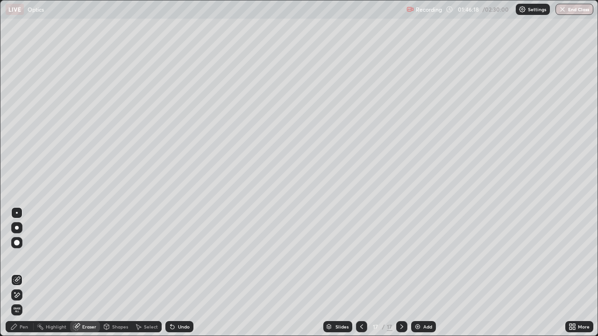
click at [16, 301] on span "Erase all" at bounding box center [17, 310] width 10 height 6
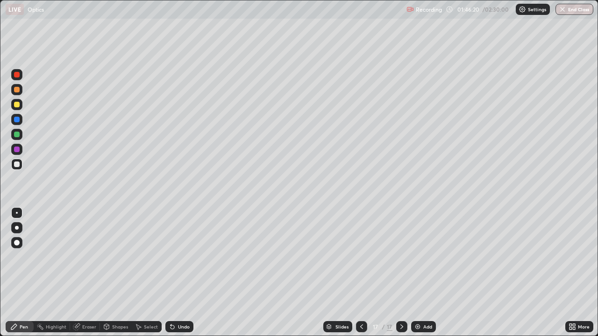
click at [175, 301] on div "Undo" at bounding box center [179, 326] width 28 height 11
click at [178, 301] on div "Undo" at bounding box center [184, 327] width 12 height 5
click at [184, 301] on div "Undo" at bounding box center [179, 326] width 28 height 11
click at [178, 301] on div "Undo" at bounding box center [184, 327] width 12 height 5
click at [182, 301] on div "Undo" at bounding box center [184, 327] width 12 height 5
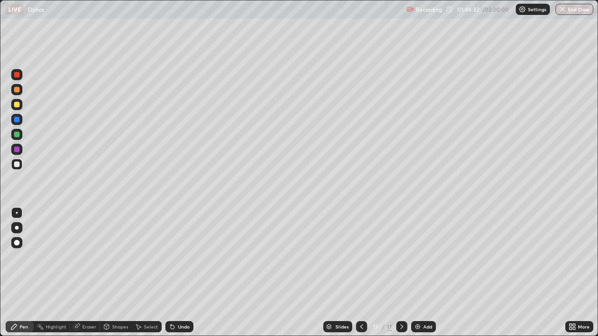
click at [176, 301] on div "Undo" at bounding box center [179, 326] width 28 height 11
click at [180, 301] on div "Undo" at bounding box center [184, 327] width 12 height 5
click at [364, 301] on icon at bounding box center [361, 326] width 7 height 7
click at [401, 301] on icon at bounding box center [401, 326] width 7 height 7
click at [364, 301] on div at bounding box center [361, 326] width 11 height 11
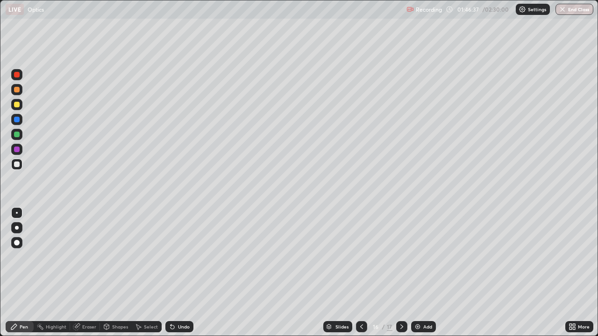
click at [361, 301] on icon at bounding box center [361, 326] width 7 height 7
click at [360, 301] on icon at bounding box center [361, 326] width 7 height 7
click at [400, 301] on icon at bounding box center [401, 326] width 7 height 7
click at [360, 301] on icon at bounding box center [361, 327] width 3 height 5
click at [401, 301] on icon at bounding box center [401, 326] width 7 height 7
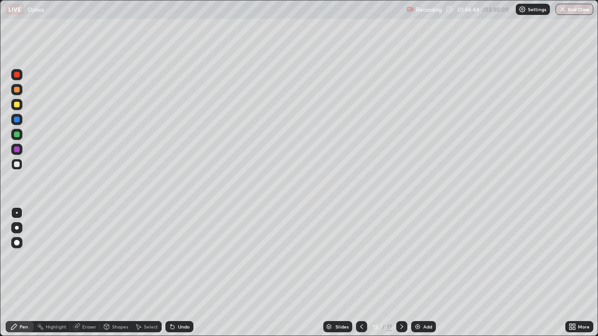
click at [402, 301] on icon at bounding box center [401, 326] width 7 height 7
click at [401, 301] on icon at bounding box center [401, 326] width 7 height 7
click at [359, 301] on icon at bounding box center [361, 326] width 7 height 7
click at [361, 301] on icon at bounding box center [361, 326] width 7 height 7
click at [398, 301] on icon at bounding box center [401, 326] width 7 height 7
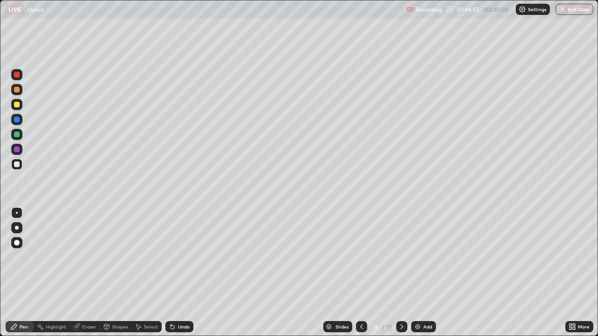
click at [401, 301] on icon at bounding box center [401, 326] width 7 height 7
click at [181, 301] on div "Undo" at bounding box center [184, 327] width 12 height 5
click at [175, 301] on icon at bounding box center [172, 326] width 7 height 7
click at [175, 301] on div "Undo" at bounding box center [179, 326] width 28 height 11
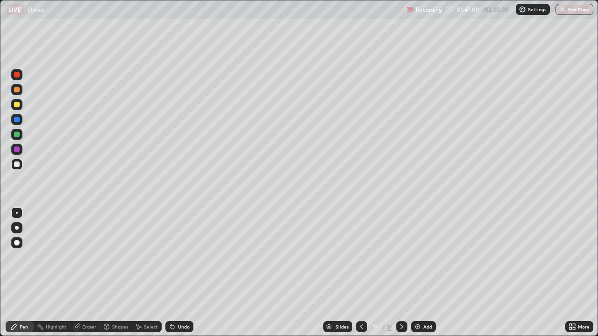
click at [360, 301] on icon at bounding box center [361, 326] width 7 height 7
click at [86, 301] on div "Eraser" at bounding box center [89, 327] width 14 height 5
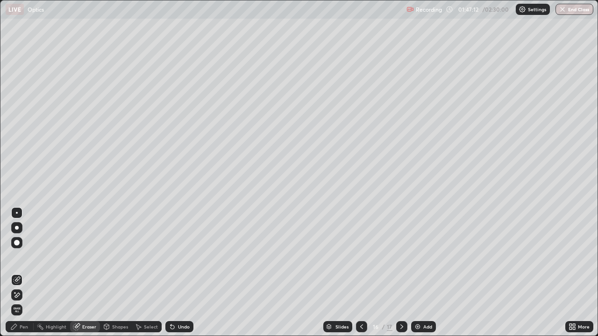
click at [360, 301] on icon at bounding box center [361, 326] width 7 height 7
click at [358, 301] on icon at bounding box center [361, 326] width 7 height 7
click at [402, 301] on icon at bounding box center [401, 326] width 7 height 7
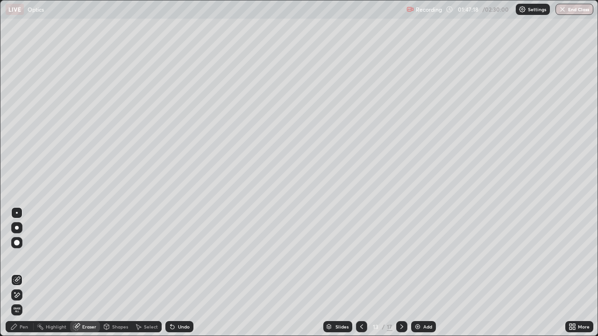
click at [400, 301] on icon at bounding box center [401, 326] width 7 height 7
click at [401, 301] on icon at bounding box center [401, 326] width 7 height 7
click at [401, 301] on icon at bounding box center [401, 327] width 3 height 5
click at [399, 301] on icon at bounding box center [401, 326] width 7 height 7
click at [401, 301] on icon at bounding box center [401, 327] width 3 height 5
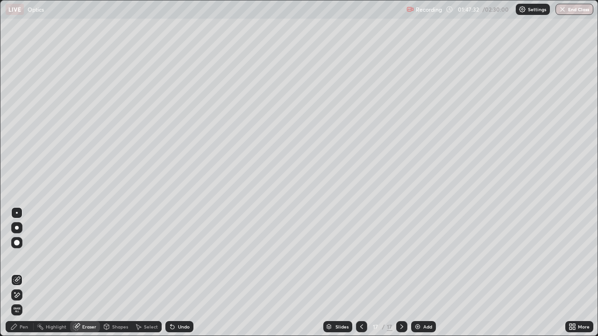
click at [15, 301] on icon at bounding box center [13, 326] width 7 height 7
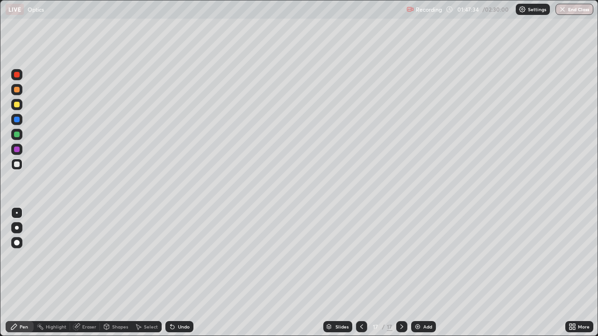
click at [19, 245] on div at bounding box center [16, 242] width 11 height 11
click at [15, 75] on div at bounding box center [17, 75] width 6 height 6
click at [17, 106] on div at bounding box center [17, 105] width 6 height 6
click at [85, 301] on div "Eraser" at bounding box center [89, 327] width 14 height 5
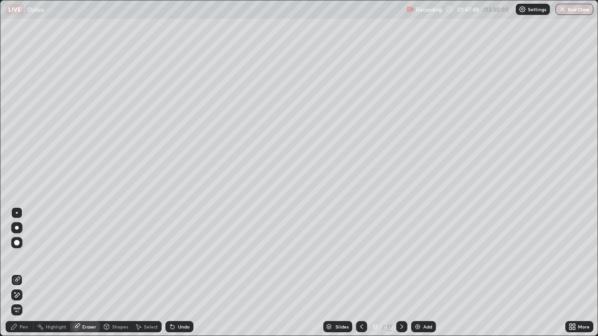
click at [14, 292] on icon at bounding box center [16, 295] width 7 height 8
click at [87, 301] on div "Eraser" at bounding box center [89, 327] width 14 height 5
click at [21, 301] on div "Pen" at bounding box center [24, 327] width 8 height 5
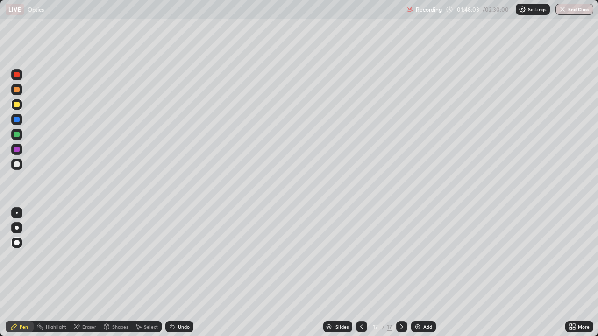
click at [15, 132] on div at bounding box center [17, 135] width 6 height 6
click at [14, 119] on div at bounding box center [17, 120] width 6 height 6
click at [16, 134] on div at bounding box center [17, 135] width 6 height 6
click at [17, 150] on div at bounding box center [17, 150] width 6 height 6
click at [17, 120] on div at bounding box center [17, 120] width 6 height 6
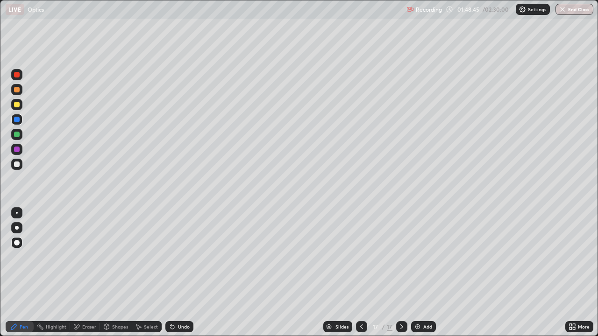
click at [16, 163] on div at bounding box center [17, 165] width 6 height 6
click at [19, 91] on div at bounding box center [17, 90] width 6 height 6
click at [17, 119] on div at bounding box center [17, 120] width 6 height 6
click at [12, 92] on div at bounding box center [16, 89] width 11 height 11
click at [15, 78] on div at bounding box center [16, 74] width 11 height 11
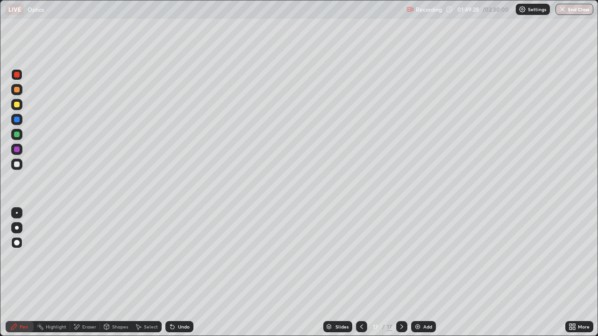
click at [15, 117] on div at bounding box center [17, 120] width 6 height 6
click at [14, 164] on div at bounding box center [17, 165] width 6 height 6
click at [178, 301] on div "Undo" at bounding box center [184, 327] width 12 height 5
click at [180, 301] on div "Undo" at bounding box center [184, 327] width 12 height 5
click at [179, 301] on div "Undo" at bounding box center [179, 326] width 28 height 11
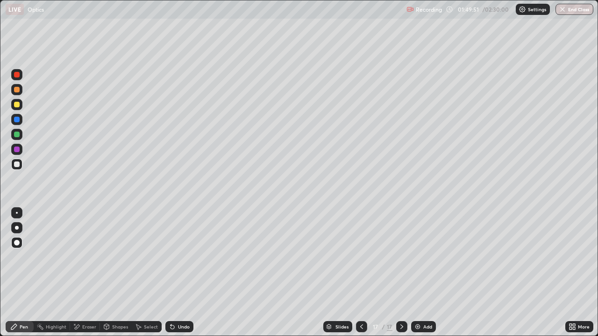
click at [180, 301] on div "Undo" at bounding box center [179, 326] width 28 height 11
click at [179, 301] on div "Undo" at bounding box center [179, 326] width 28 height 11
click at [177, 301] on div "Undo" at bounding box center [178, 327] width 32 height 19
click at [17, 213] on div at bounding box center [17, 213] width 2 height 2
click at [175, 301] on div "Undo" at bounding box center [179, 326] width 28 height 11
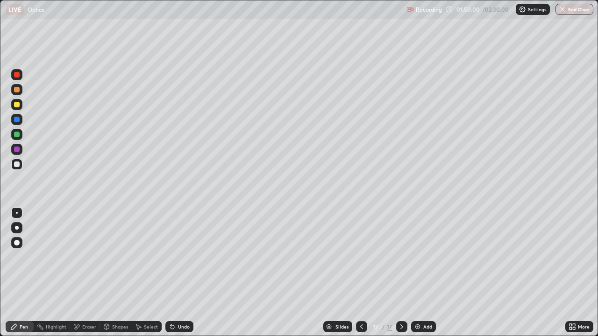
click at [180, 301] on div "Undo" at bounding box center [184, 327] width 12 height 5
click at [175, 301] on div "Undo" at bounding box center [179, 326] width 28 height 11
click at [54, 301] on div "Highlight" at bounding box center [56, 327] width 21 height 5
click at [17, 166] on div at bounding box center [17, 165] width 6 height 6
click at [16, 295] on icon at bounding box center [16, 296] width 2 height 2
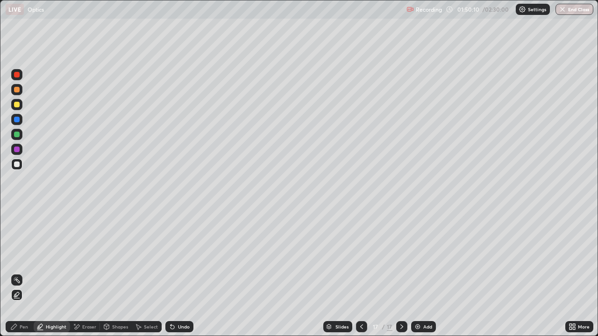
click at [175, 301] on div "Undo" at bounding box center [179, 326] width 28 height 11
click at [16, 91] on div at bounding box center [17, 90] width 6 height 6
click at [177, 301] on div "Undo" at bounding box center [179, 326] width 28 height 11
click at [20, 301] on div "Pen" at bounding box center [20, 326] width 28 height 11
click at [178, 301] on div "Undo" at bounding box center [184, 327] width 12 height 5
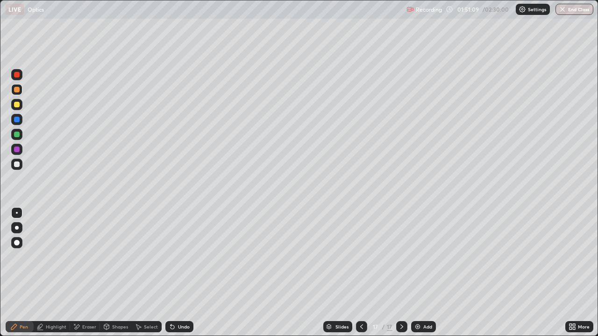
click at [16, 106] on div at bounding box center [17, 105] width 6 height 6
click at [83, 301] on div "Eraser" at bounding box center [89, 327] width 14 height 5
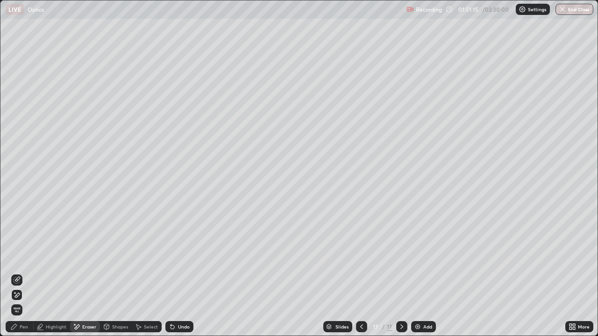
click at [23, 301] on div "Pen" at bounding box center [24, 327] width 8 height 5
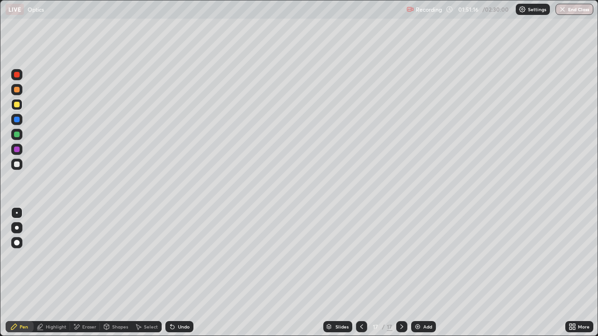
click at [14, 106] on div at bounding box center [17, 105] width 6 height 6
click at [179, 301] on div "Undo" at bounding box center [184, 327] width 12 height 5
click at [180, 301] on div "Undo" at bounding box center [184, 327] width 12 height 5
click at [17, 165] on div at bounding box center [17, 165] width 6 height 6
click at [170, 301] on icon at bounding box center [172, 327] width 4 height 4
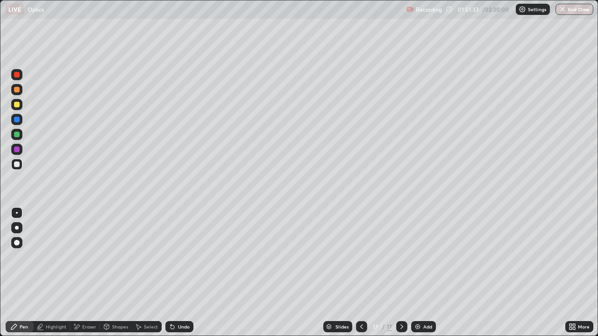
click at [171, 301] on icon at bounding box center [172, 327] width 4 height 4
click at [179, 301] on div "Undo" at bounding box center [184, 327] width 12 height 5
click at [50, 301] on div "Highlight" at bounding box center [56, 327] width 21 height 5
click at [18, 117] on div at bounding box center [17, 120] width 6 height 6
click at [180, 301] on div "Undo" at bounding box center [179, 326] width 28 height 11
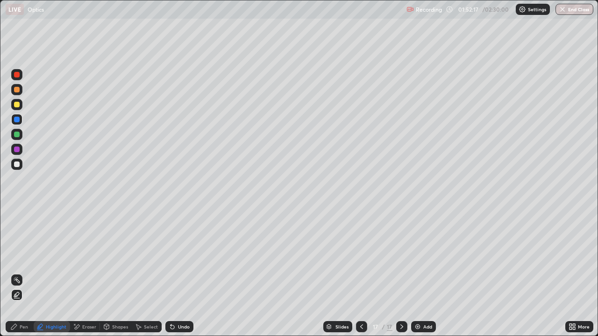
click at [170, 301] on icon at bounding box center [170, 325] width 1 height 1
click at [174, 301] on icon at bounding box center [172, 326] width 7 height 7
click at [175, 301] on icon at bounding box center [172, 326] width 7 height 7
click at [175, 301] on div "Undo" at bounding box center [179, 326] width 28 height 11
click at [425, 301] on div "Add" at bounding box center [427, 327] width 9 height 5
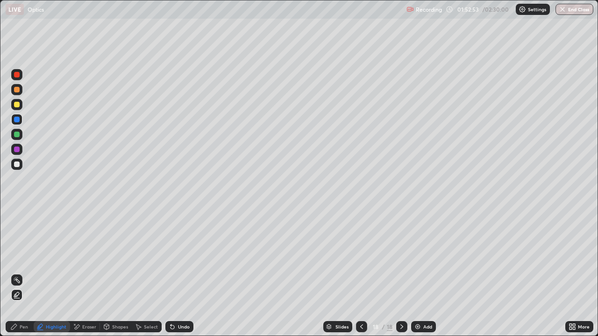
click at [358, 301] on icon at bounding box center [361, 326] width 7 height 7
click at [401, 301] on icon at bounding box center [401, 326] width 7 height 7
click at [362, 301] on div at bounding box center [361, 326] width 11 height 11
click at [15, 278] on circle at bounding box center [14, 278] width 1 height 1
click at [20, 301] on div "Pen" at bounding box center [20, 326] width 28 height 11
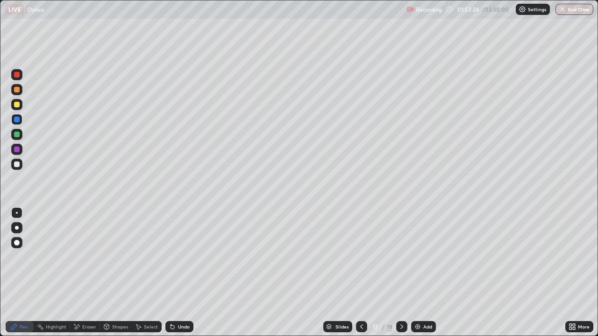
click at [23, 301] on div "Pen" at bounding box center [20, 326] width 28 height 11
click at [23, 301] on div "Pen" at bounding box center [24, 327] width 8 height 5
click at [24, 301] on div "Pen" at bounding box center [24, 327] width 8 height 5
click at [48, 301] on div "Highlight" at bounding box center [52, 326] width 36 height 11
click at [23, 301] on div "Pen" at bounding box center [20, 326] width 28 height 11
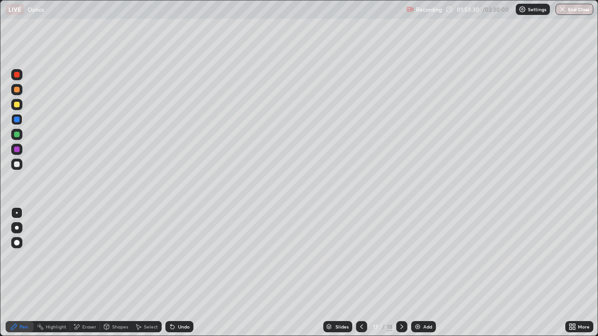
click at [87, 301] on div "Eraser" at bounding box center [89, 327] width 14 height 5
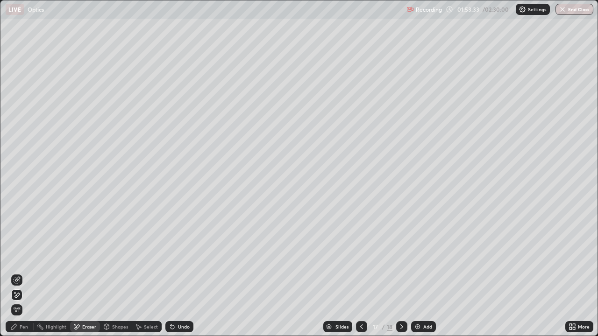
click at [178, 301] on div "Undo" at bounding box center [184, 327] width 12 height 5
click at [181, 301] on div "Undo" at bounding box center [184, 327] width 12 height 5
click at [25, 301] on div "Pen" at bounding box center [20, 326] width 28 height 11
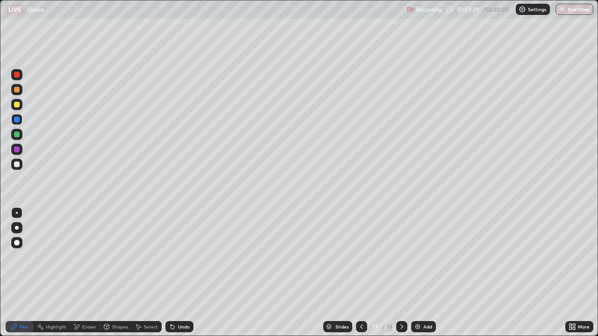
click at [89, 301] on div "Eraser" at bounding box center [85, 326] width 30 height 11
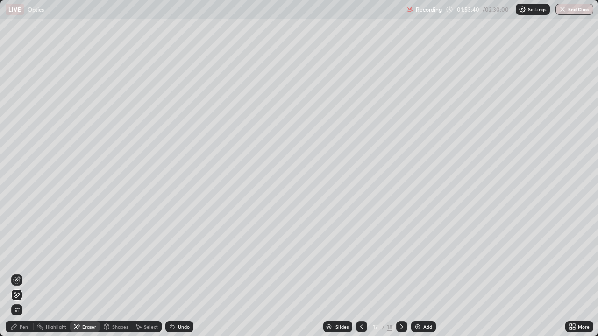
click at [18, 278] on icon at bounding box center [17, 279] width 5 height 5
click at [20, 301] on div "Pen" at bounding box center [24, 327] width 8 height 5
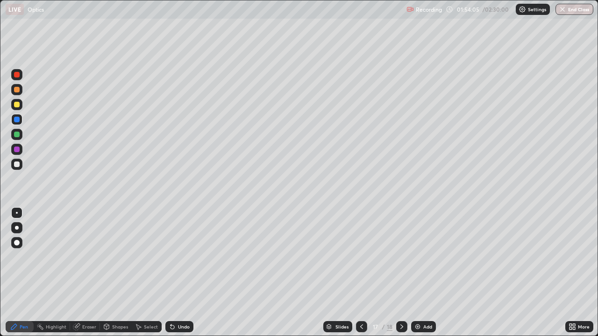
click at [115, 301] on div "Shapes" at bounding box center [120, 327] width 16 height 5
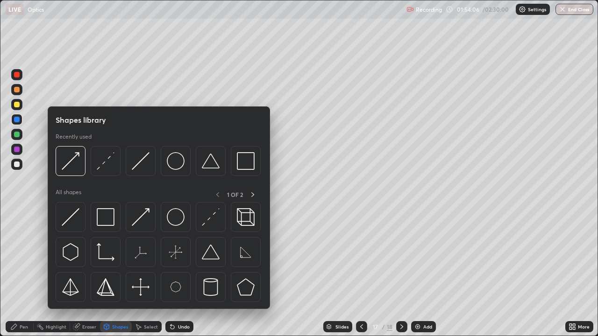
click at [18, 301] on div "Pen" at bounding box center [20, 326] width 28 height 11
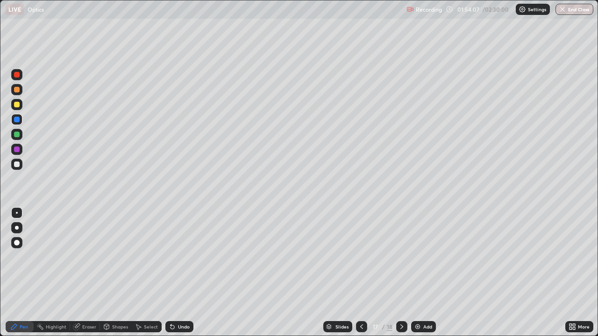
click at [18, 165] on div at bounding box center [17, 165] width 6 height 6
click at [17, 92] on div at bounding box center [17, 90] width 6 height 6
click at [18, 136] on div at bounding box center [17, 135] width 6 height 6
click at [19, 136] on div at bounding box center [17, 135] width 6 height 6
click at [18, 137] on div at bounding box center [17, 135] width 6 height 6
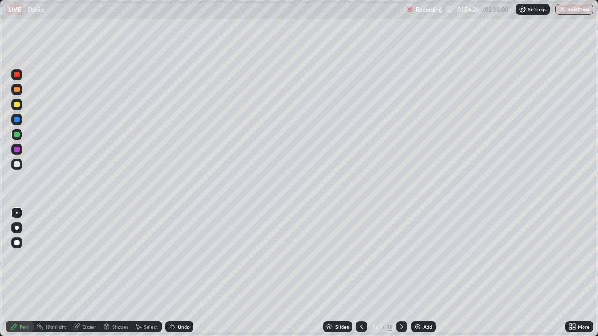
click at [85, 301] on div "Eraser" at bounding box center [89, 327] width 14 height 5
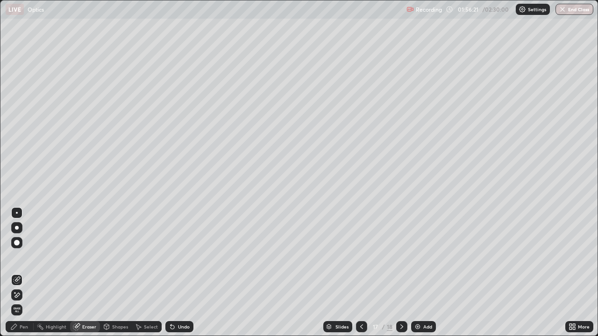
click at [114, 301] on div "Shapes" at bounding box center [120, 327] width 16 height 5
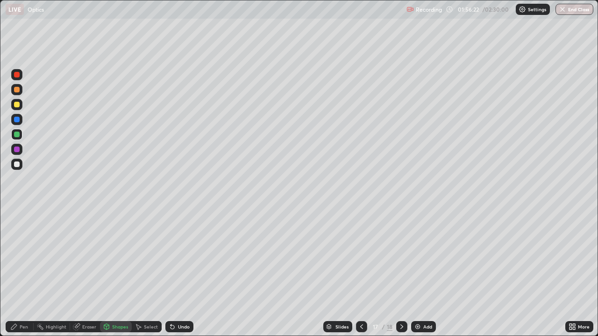
click at [20, 301] on div "Pen" at bounding box center [24, 327] width 8 height 5
click at [17, 105] on div at bounding box center [17, 105] width 6 height 6
click at [88, 301] on div "Eraser" at bounding box center [89, 327] width 14 height 5
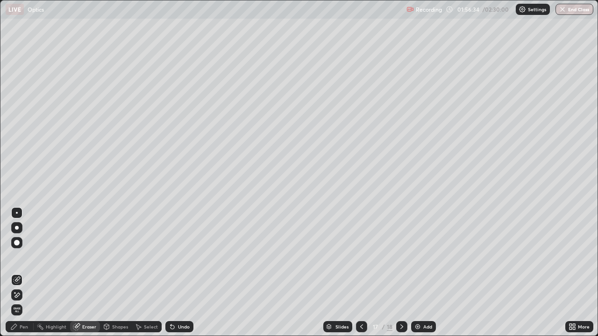
click at [24, 301] on div "Pen" at bounding box center [24, 327] width 8 height 5
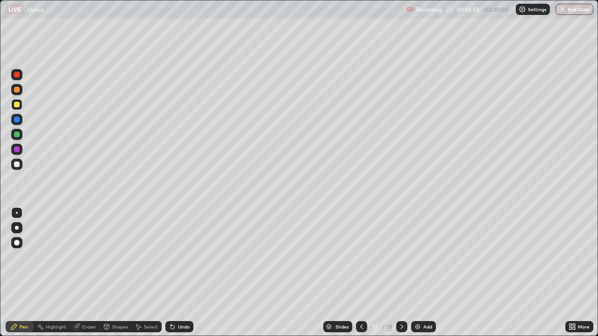
click at [87, 301] on div "Eraser" at bounding box center [89, 327] width 14 height 5
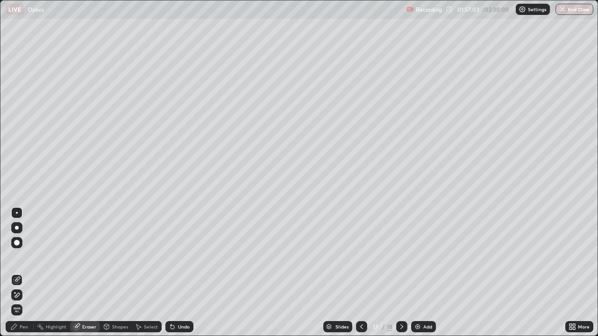
click at [19, 301] on div "Pen" at bounding box center [20, 326] width 28 height 11
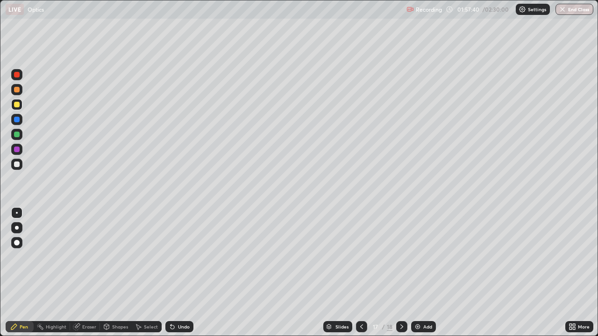
click at [19, 163] on div at bounding box center [17, 165] width 6 height 6
click at [17, 163] on div at bounding box center [17, 165] width 6 height 6
click at [565, 7] on img "button" at bounding box center [561, 9] width 7 height 7
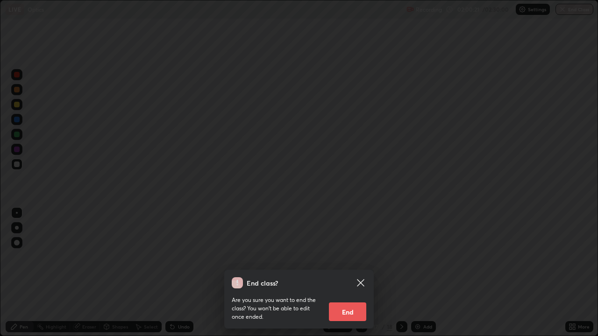
click at [359, 281] on icon at bounding box center [360, 282] width 7 height 7
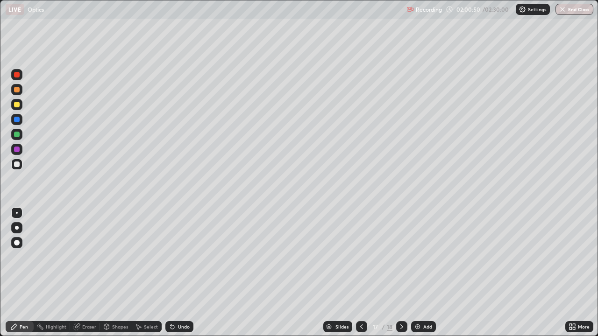
click at [272, 301] on div "Slides 17 / 18 Add" at bounding box center [379, 327] width 372 height 19
click at [221, 301] on div "Slides 17 / 18 Add" at bounding box center [379, 327] width 372 height 19
click at [233, 301] on div "Slides 17 / 18 Add" at bounding box center [379, 327] width 372 height 19
click at [238, 301] on div "Slides 17 / 18 Add" at bounding box center [379, 327] width 372 height 19
click at [233, 301] on div "Slides 17 / 18 Add" at bounding box center [379, 327] width 372 height 19
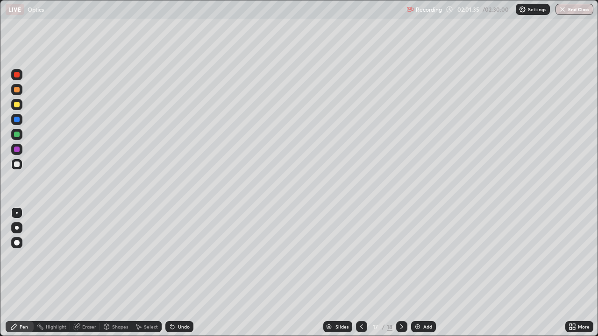
click at [567, 13] on button "End Class" at bounding box center [574, 9] width 38 height 11
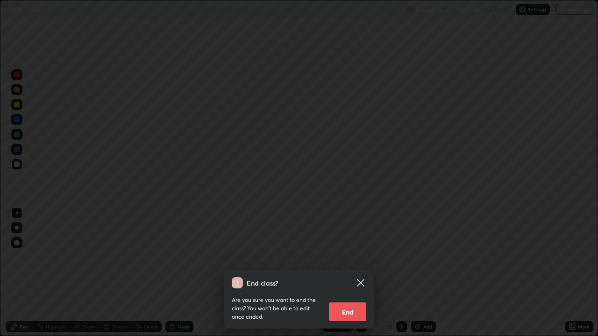
click at [364, 281] on icon at bounding box center [360, 282] width 11 height 11
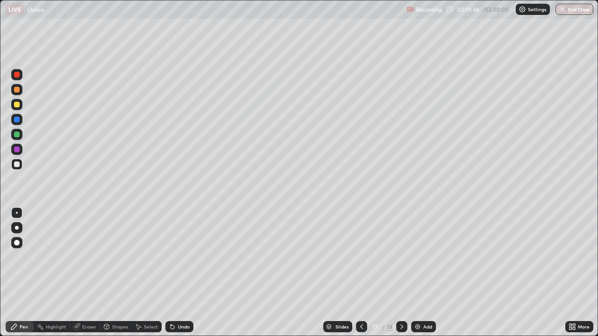
click at [358, 285] on div at bounding box center [299, 168] width 598 height 336
click at [90, 301] on div "Eraser" at bounding box center [85, 326] width 30 height 11
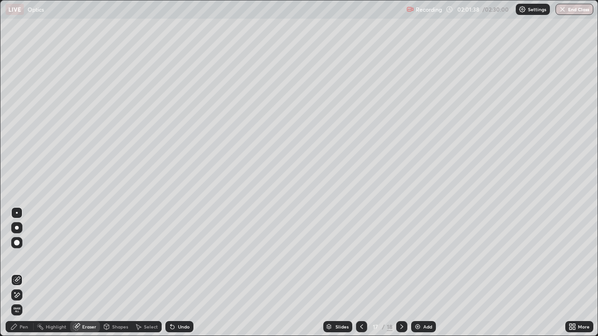
click at [17, 301] on span "Erase all" at bounding box center [17, 310] width 10 height 6
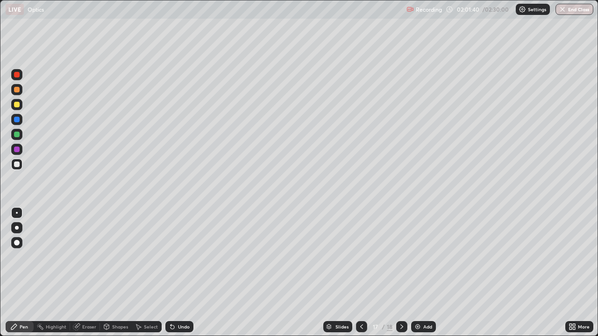
click at [360, 301] on icon at bounding box center [361, 327] width 3 height 5
click at [401, 301] on icon at bounding box center [401, 326] width 7 height 7
click at [360, 301] on icon at bounding box center [361, 326] width 7 height 7
click at [401, 301] on icon at bounding box center [401, 327] width 3 height 5
click at [401, 301] on icon at bounding box center [401, 326] width 7 height 7
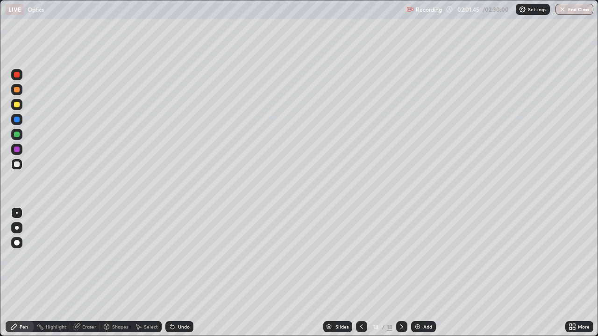
click at [365, 301] on div at bounding box center [361, 326] width 11 height 11
click at [572, 10] on button "End Class" at bounding box center [574, 9] width 38 height 11
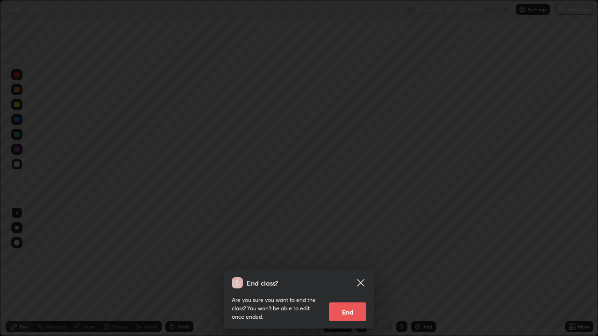
click at [348, 301] on button "End" at bounding box center [347, 312] width 37 height 19
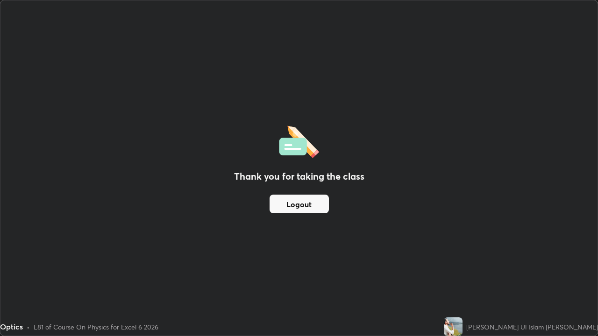
click at [276, 239] on div "Thank you for taking the class Logout" at bounding box center [298, 167] width 597 height 335
click at [284, 212] on button "Logout" at bounding box center [298, 204] width 59 height 19
click at [294, 199] on button "Logout" at bounding box center [298, 204] width 59 height 19
click at [297, 204] on button "Logout" at bounding box center [298, 204] width 59 height 19
click at [279, 203] on button "Logout" at bounding box center [298, 204] width 59 height 19
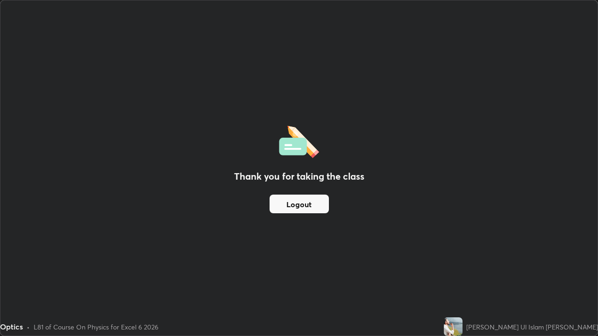
click at [305, 204] on button "Logout" at bounding box center [298, 204] width 59 height 19
click at [310, 205] on button "Logout" at bounding box center [298, 204] width 59 height 19
click at [310, 209] on button "Logout" at bounding box center [298, 204] width 59 height 19
